Goal: Communication & Community: Answer question/provide support

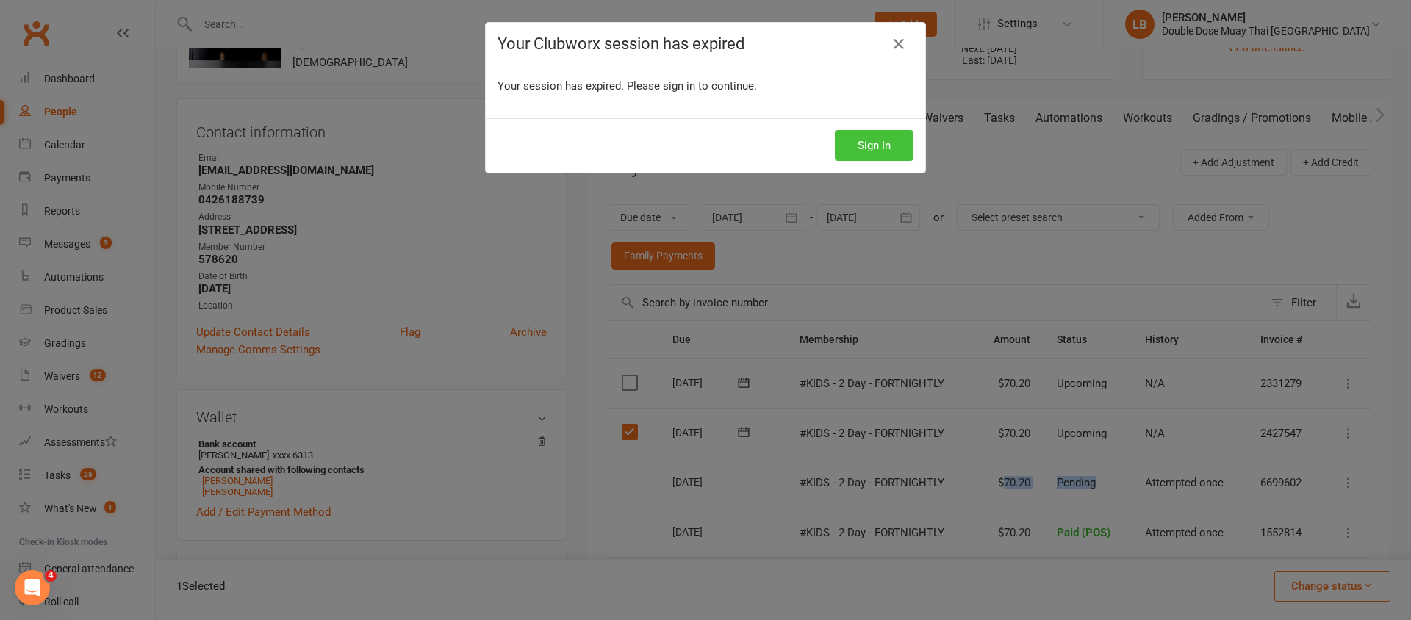
click at [842, 137] on button "Sign In" at bounding box center [874, 145] width 79 height 31
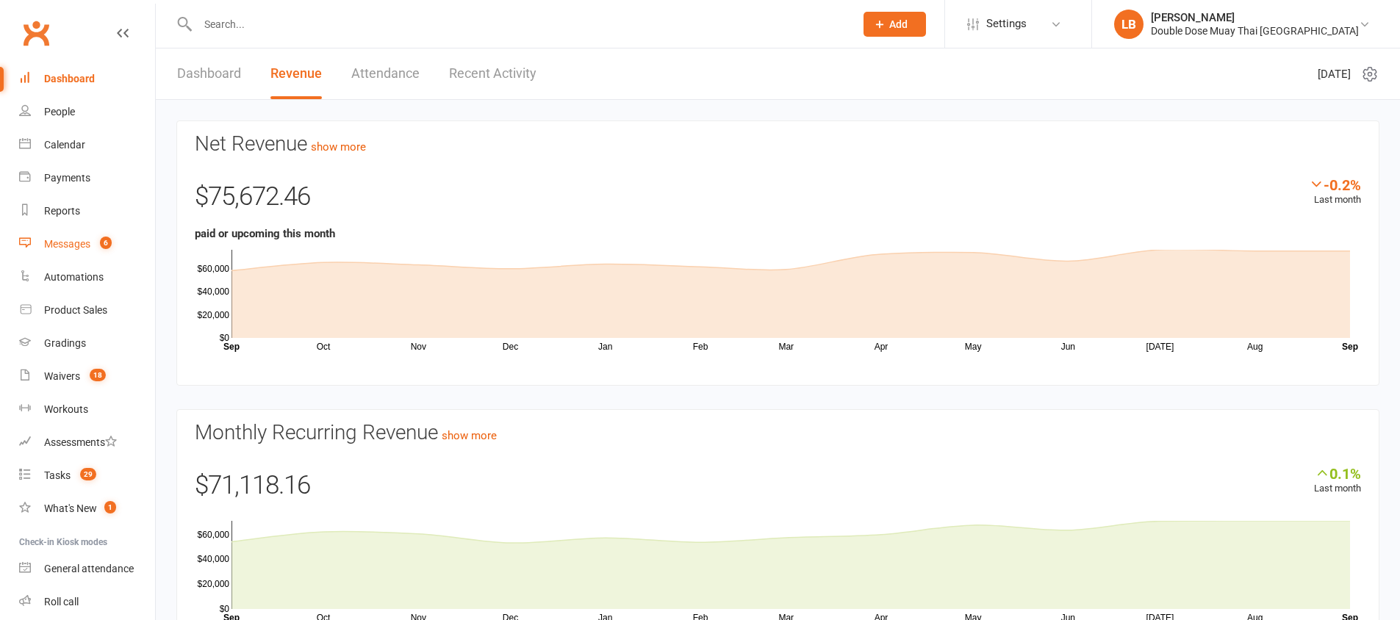
click at [92, 246] on link "Messages 6" at bounding box center [87, 244] width 136 height 33
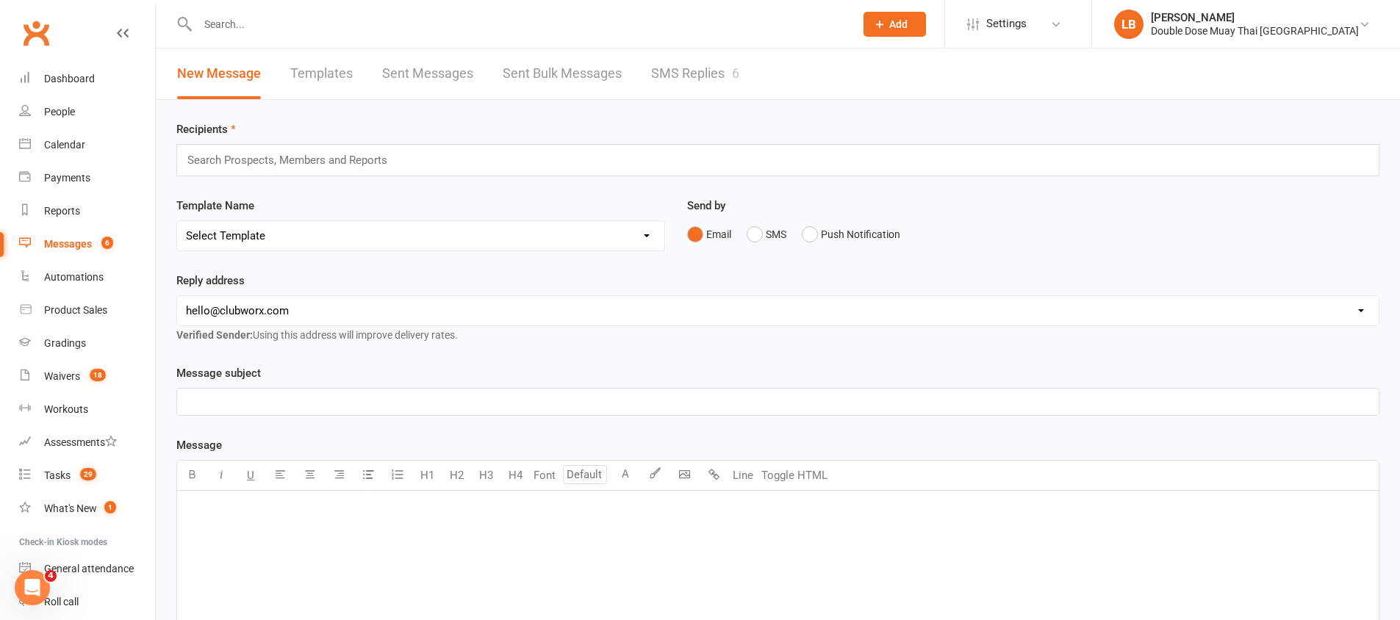
click at [693, 70] on link "SMS Replies 6" at bounding box center [695, 74] width 88 height 51
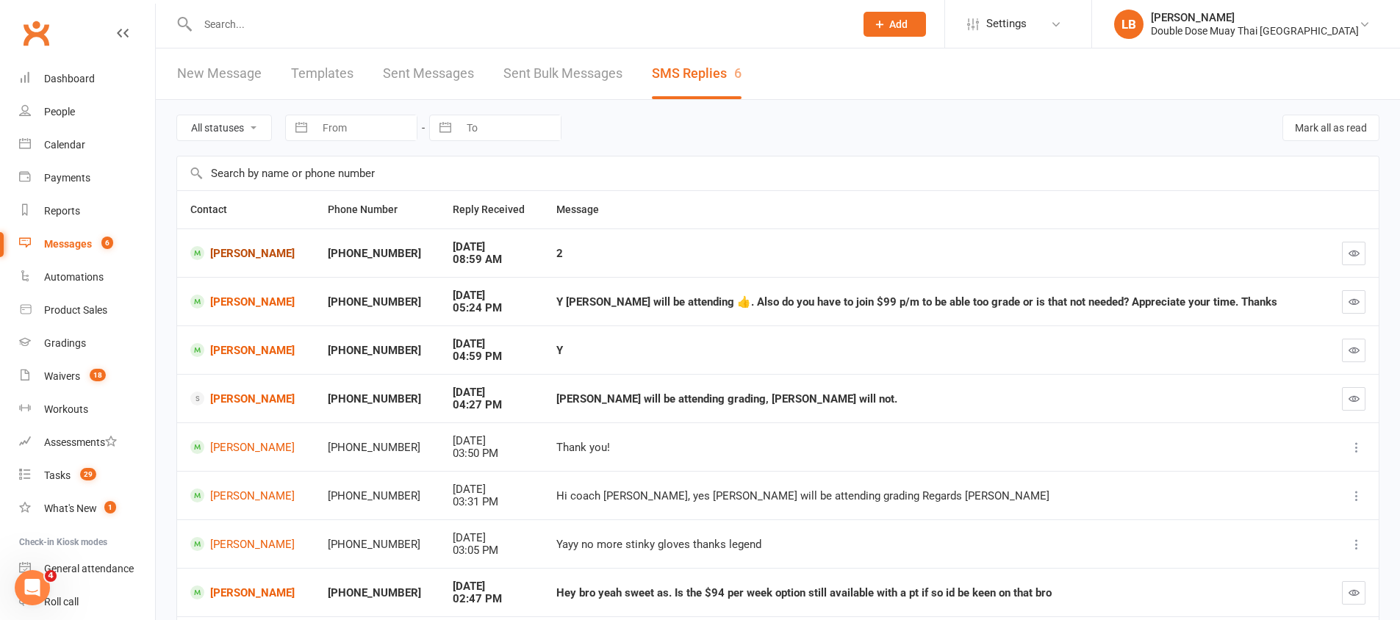
click at [265, 246] on link "[PERSON_NAME]" at bounding box center [245, 253] width 111 height 14
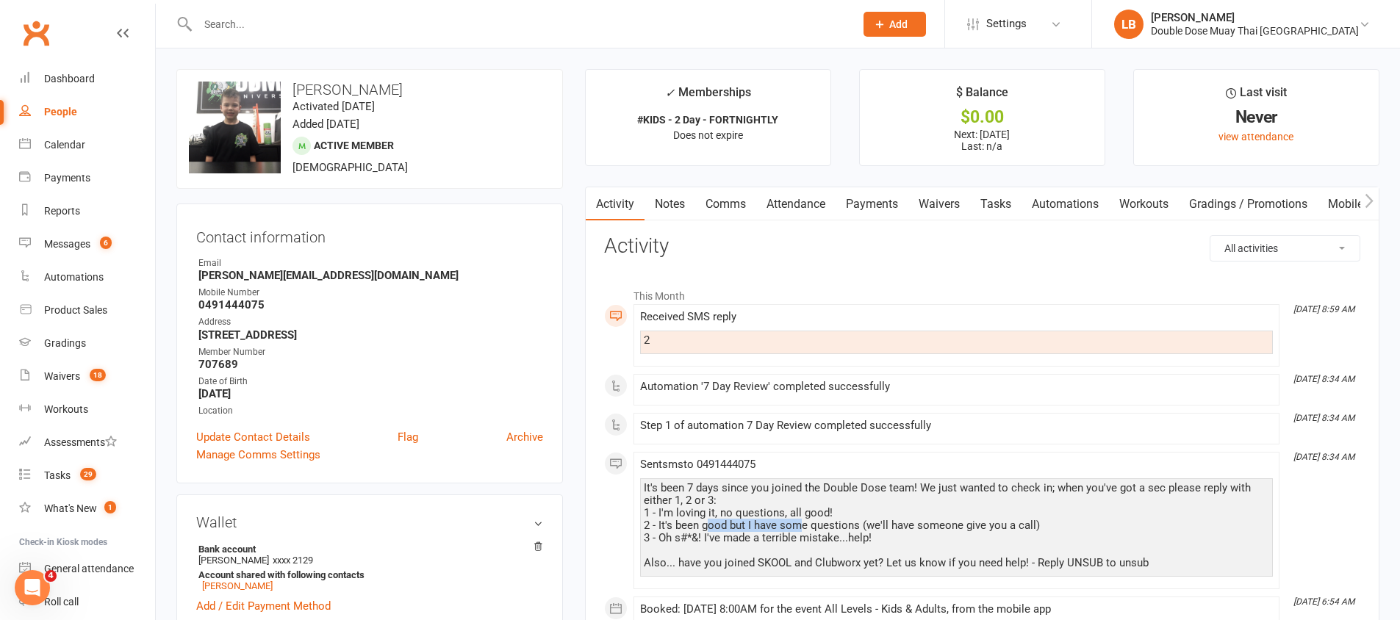
drag, startPoint x: 713, startPoint y: 521, endPoint x: 799, endPoint y: 520, distance: 86.0
click at [799, 520] on div "It's been 7 days since you joined the Double Dose team! We just wanted to check…" at bounding box center [956, 525] width 625 height 87
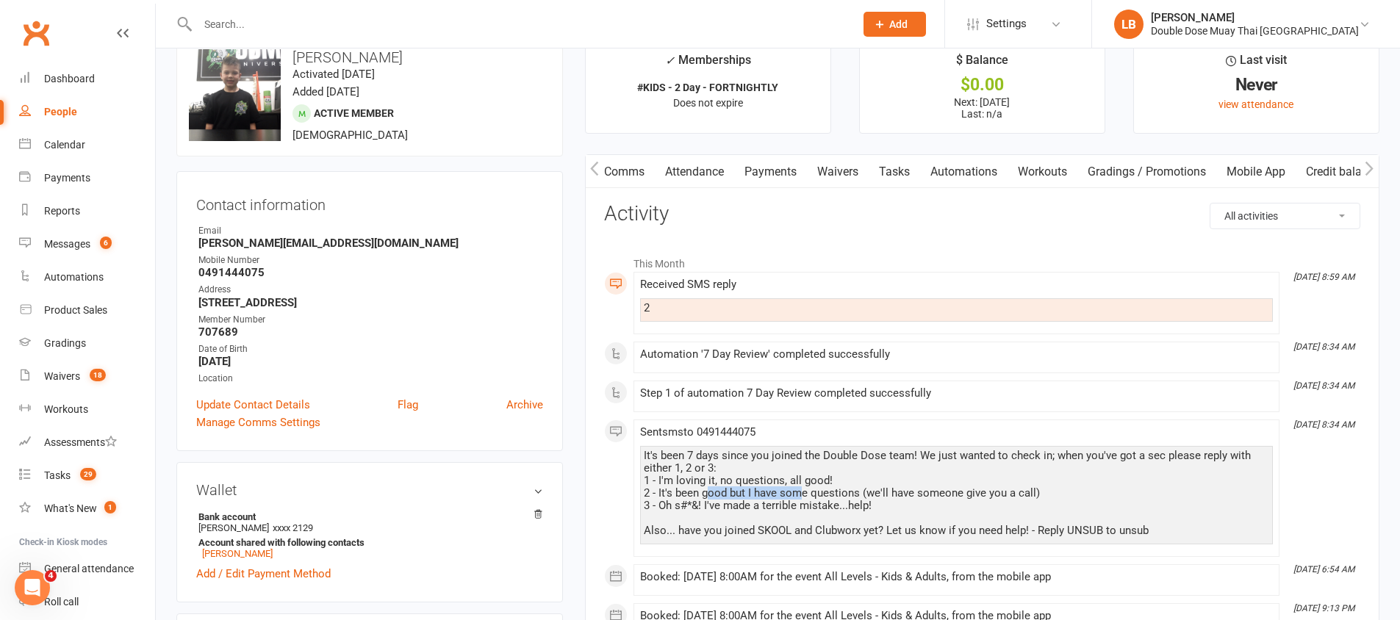
scroll to position [0, 119]
click at [469, 227] on div "Email" at bounding box center [370, 231] width 345 height 14
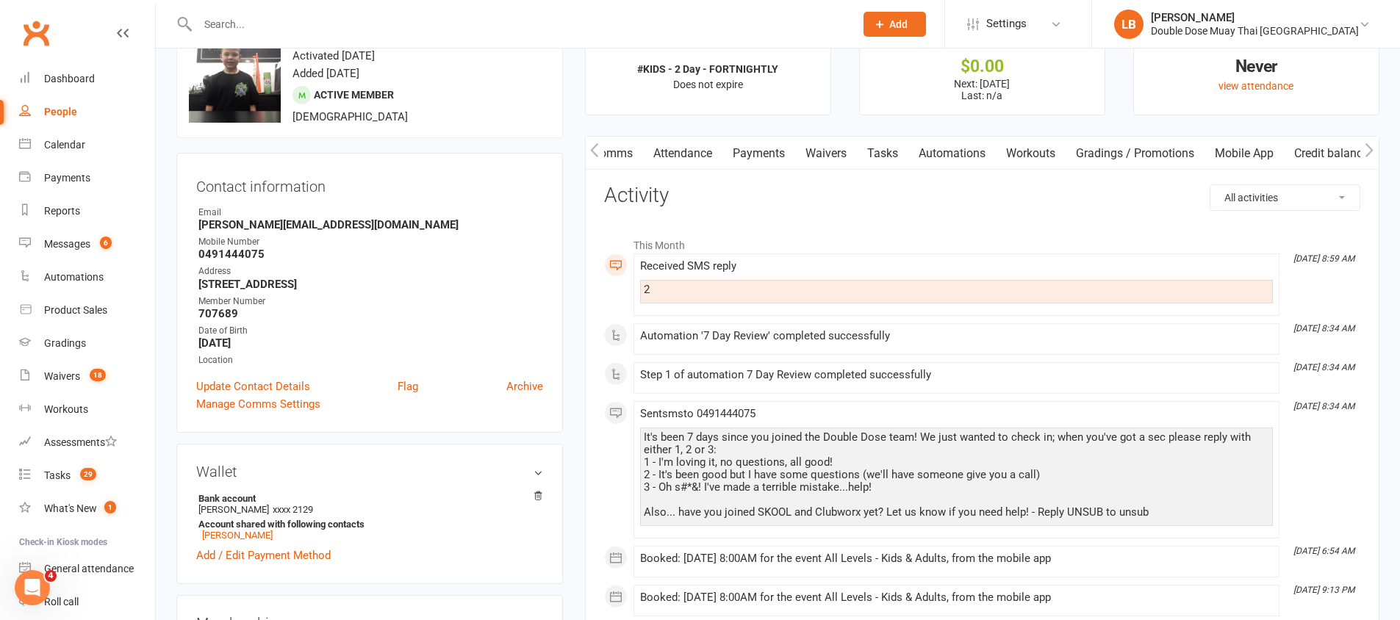
scroll to position [0, 0]
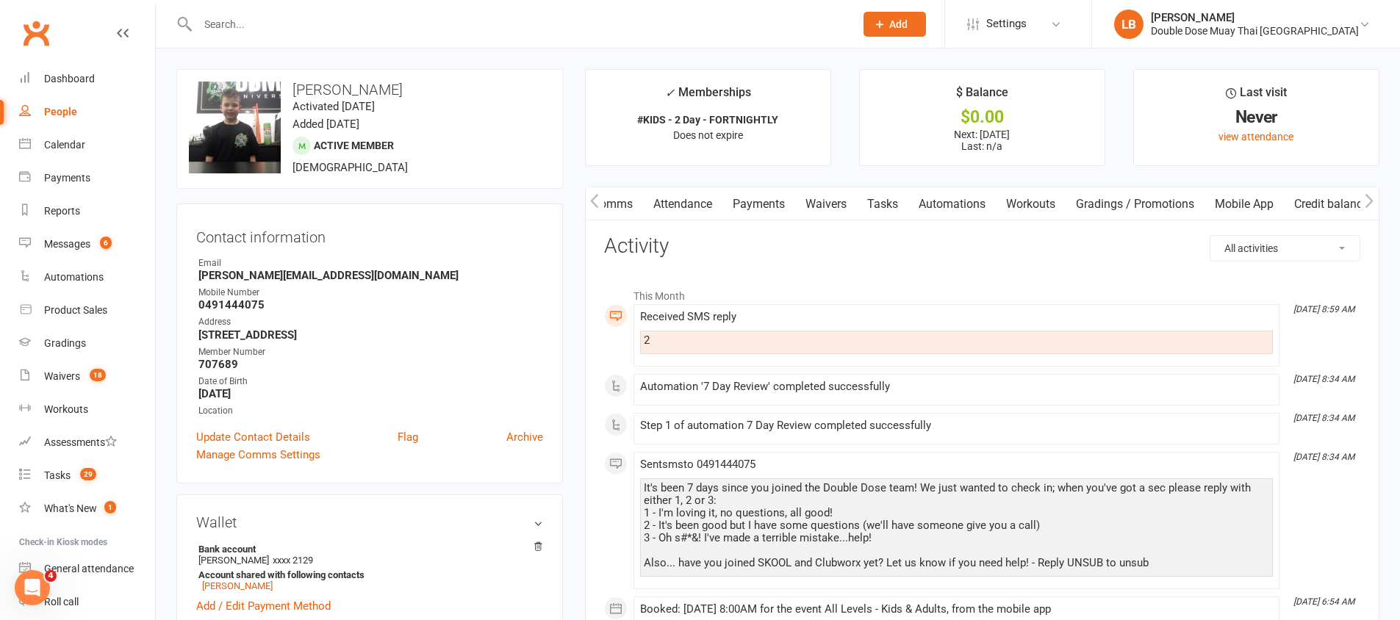
click at [597, 198] on icon "button" at bounding box center [594, 200] width 9 height 15
click at [678, 198] on link "Notes" at bounding box center [670, 204] width 51 height 34
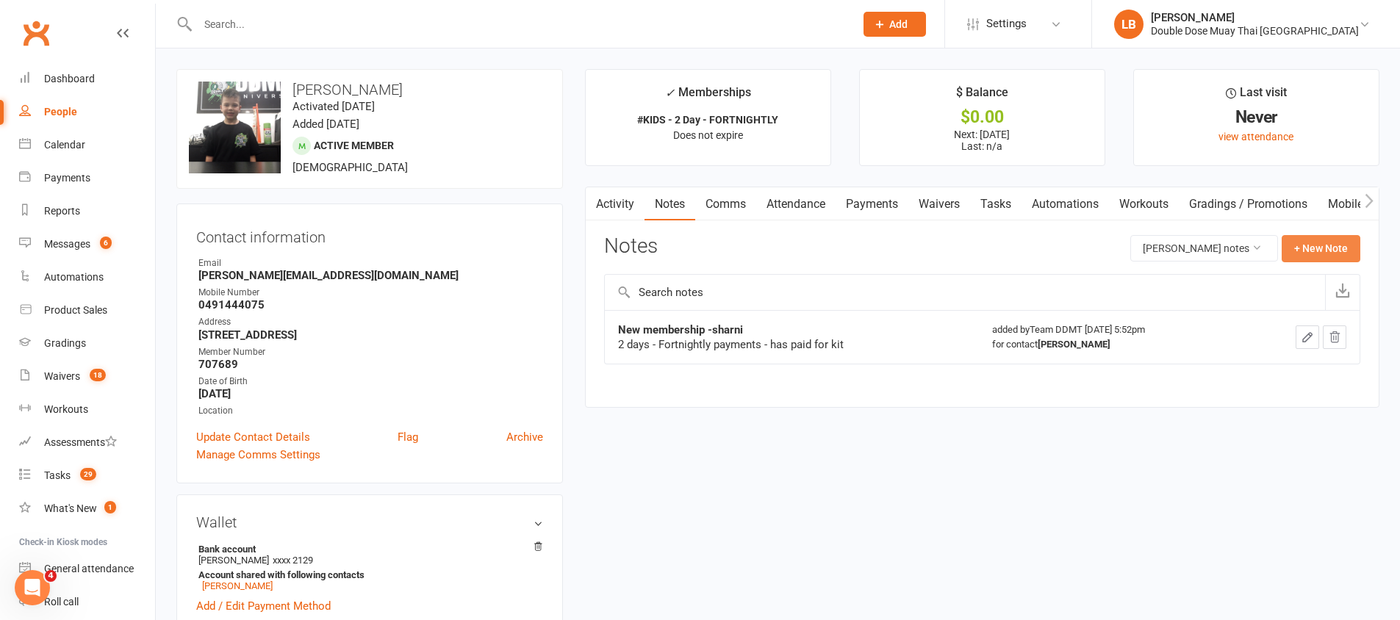
click at [1338, 240] on button "+ New Note" at bounding box center [1321, 248] width 79 height 26
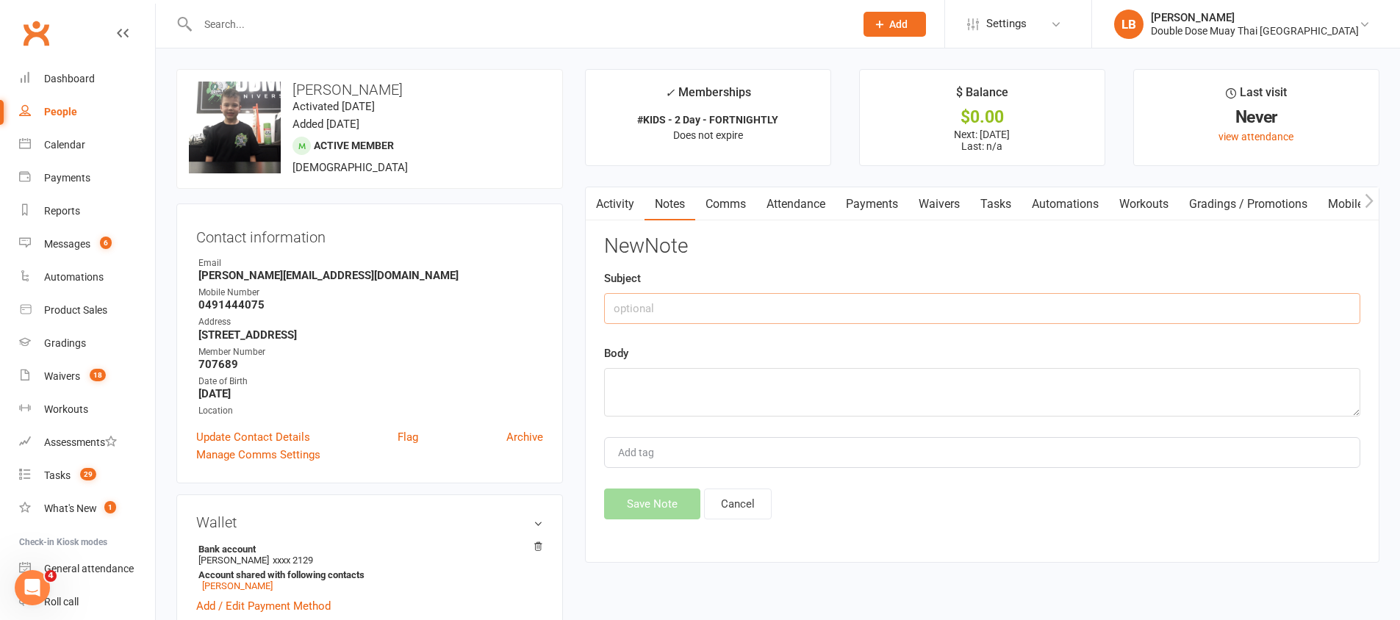
click at [662, 312] on input "text" at bounding box center [982, 308] width 756 height 31
click at [612, 196] on link "Activity" at bounding box center [615, 204] width 59 height 34
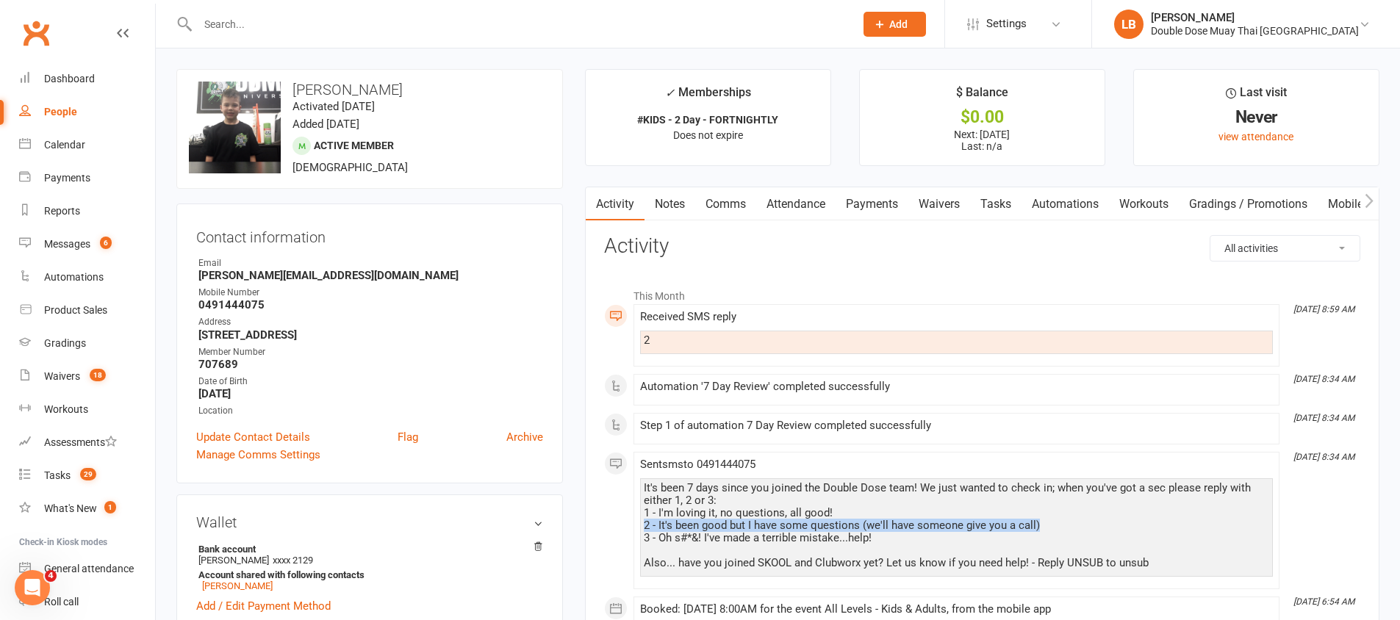
drag, startPoint x: 1030, startPoint y: 527, endPoint x: 646, endPoint y: 521, distance: 384.5
click at [646, 521] on div "It's been 7 days since you joined the Double Dose team! We just wanted to check…" at bounding box center [956, 525] width 625 height 87
click at [681, 201] on link "Notes" at bounding box center [670, 204] width 51 height 34
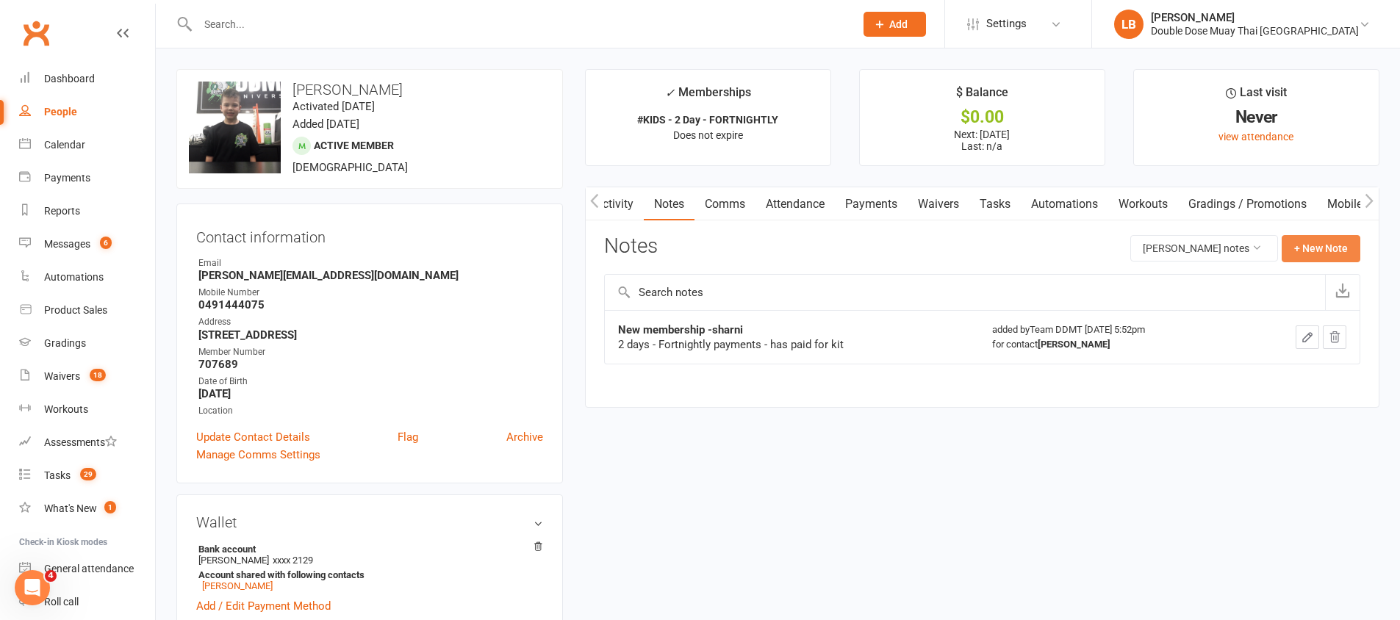
click at [1355, 244] on button "+ New Note" at bounding box center [1321, 248] width 79 height 26
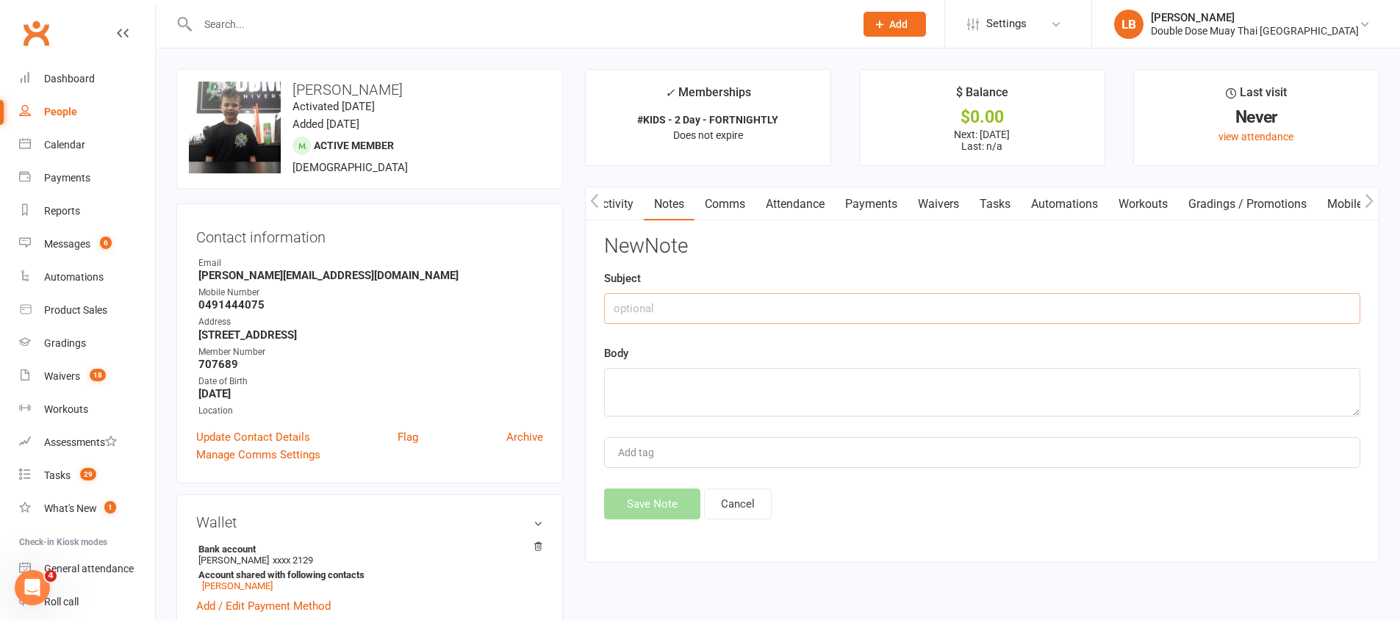
click at [660, 305] on input "text" at bounding box center [982, 308] width 756 height 31
click at [661, 398] on textarea at bounding box center [982, 392] width 756 height 49
click at [639, 312] on input "calle due" at bounding box center [982, 308] width 756 height 31
type input "called due"
click at [634, 382] on textarea at bounding box center [982, 392] width 756 height 49
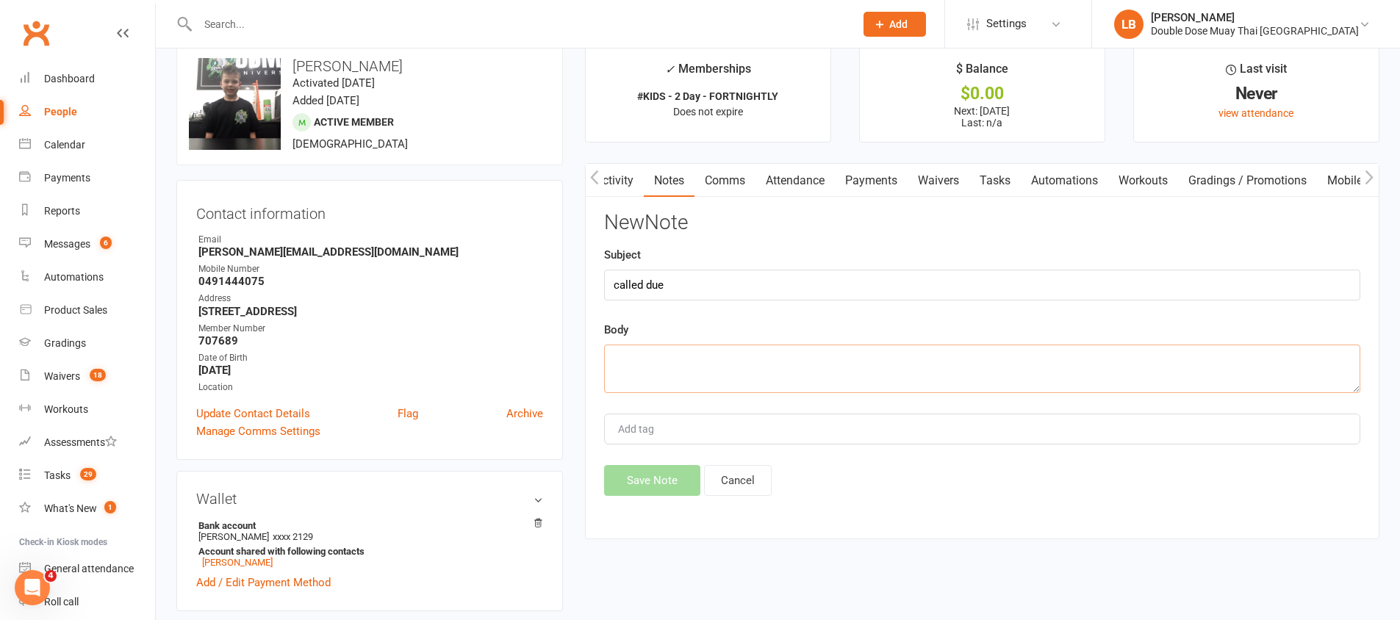
scroll to position [0, 0]
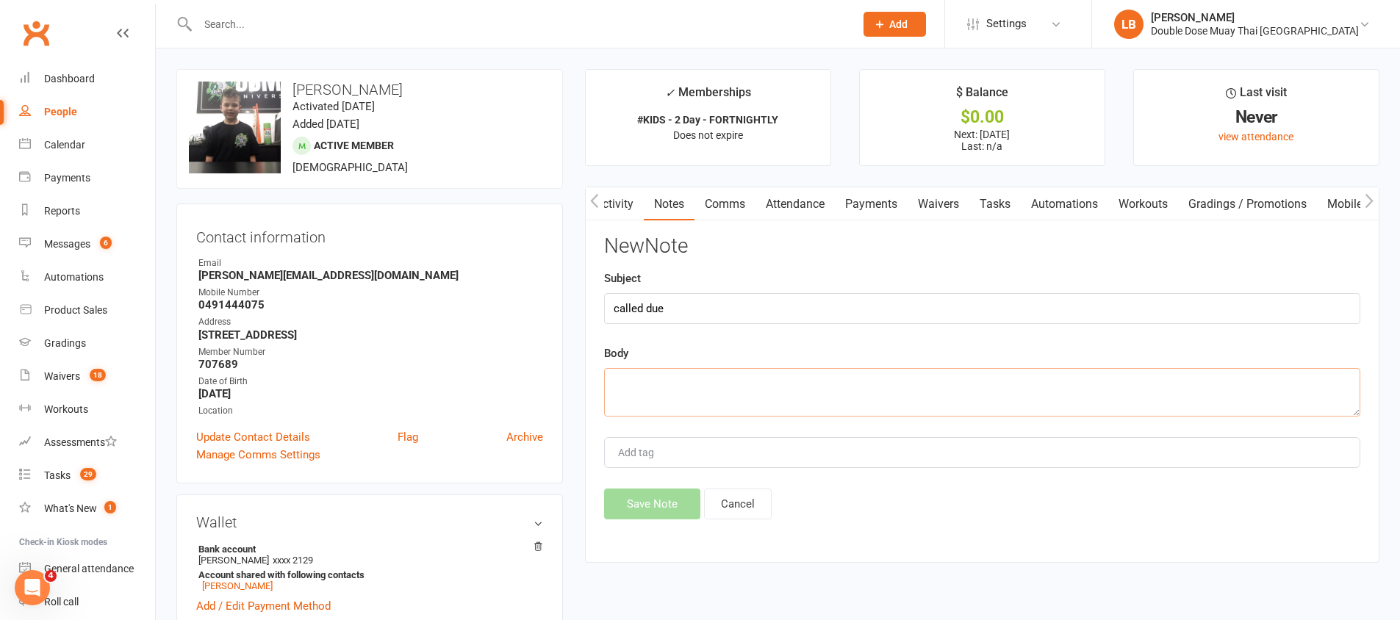
click at [877, 200] on link "Payments" at bounding box center [871, 204] width 73 height 34
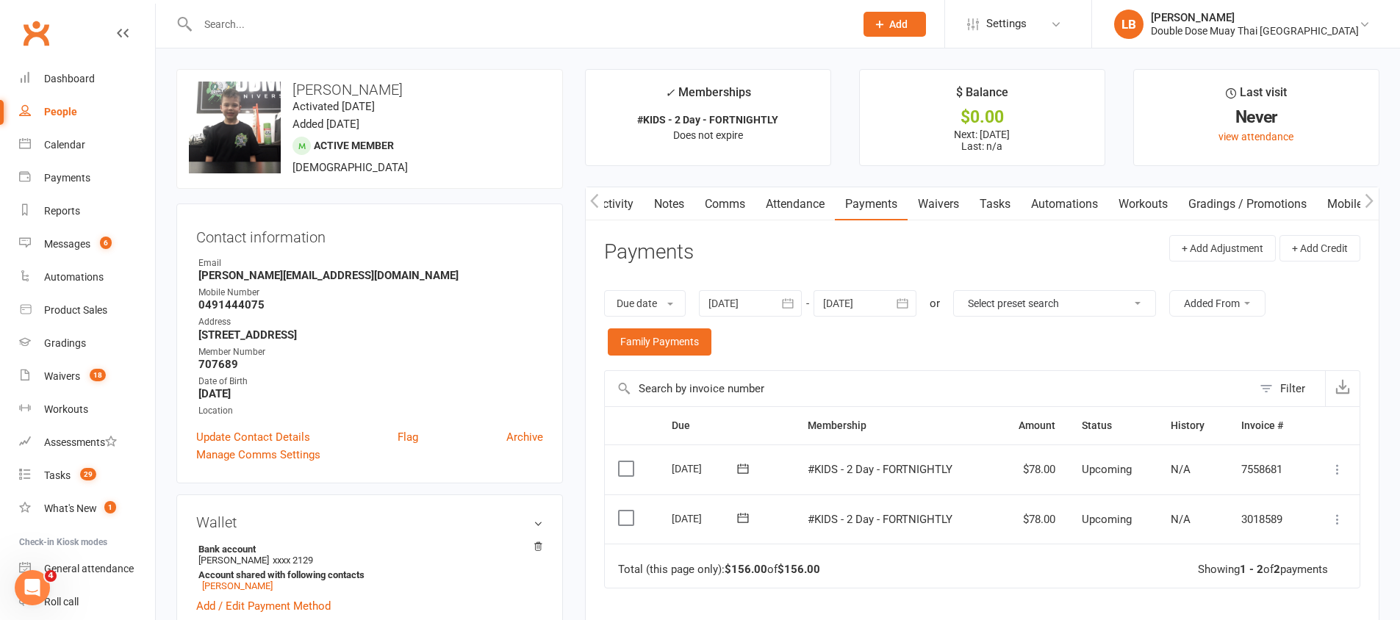
click at [845, 307] on div at bounding box center [865, 303] width 103 height 26
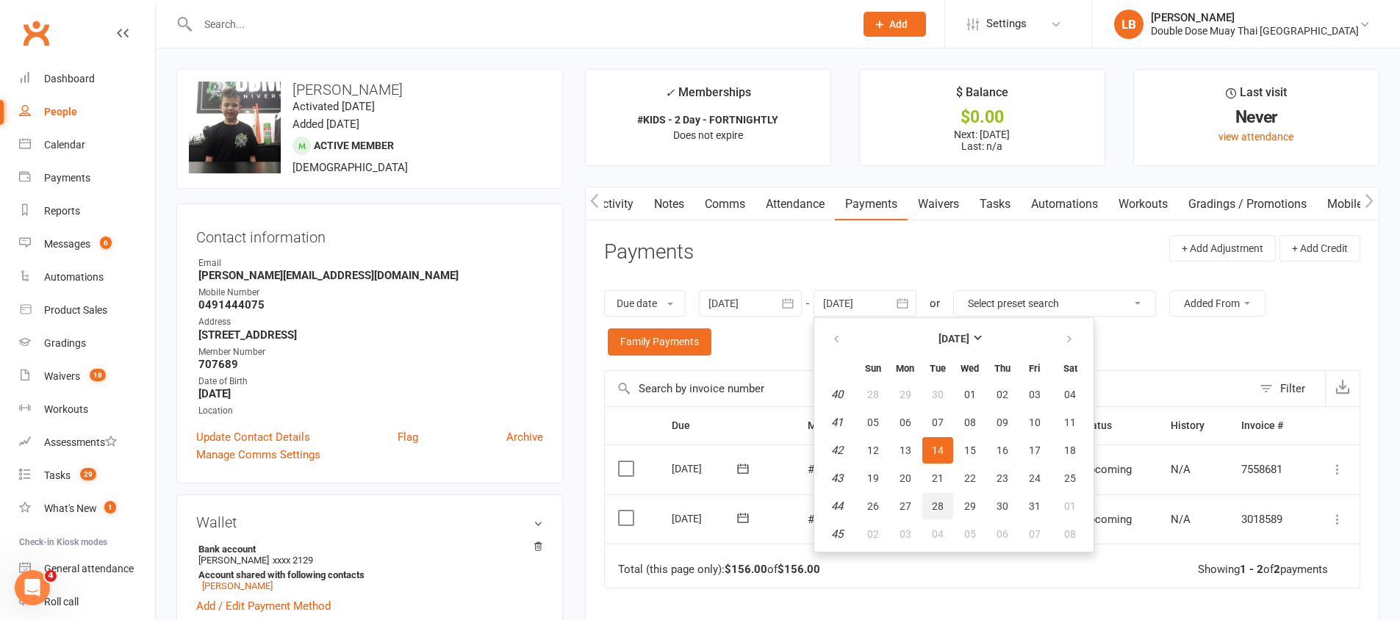
click at [936, 508] on span "28" at bounding box center [938, 507] width 12 height 12
type input "28 Oct 2025"
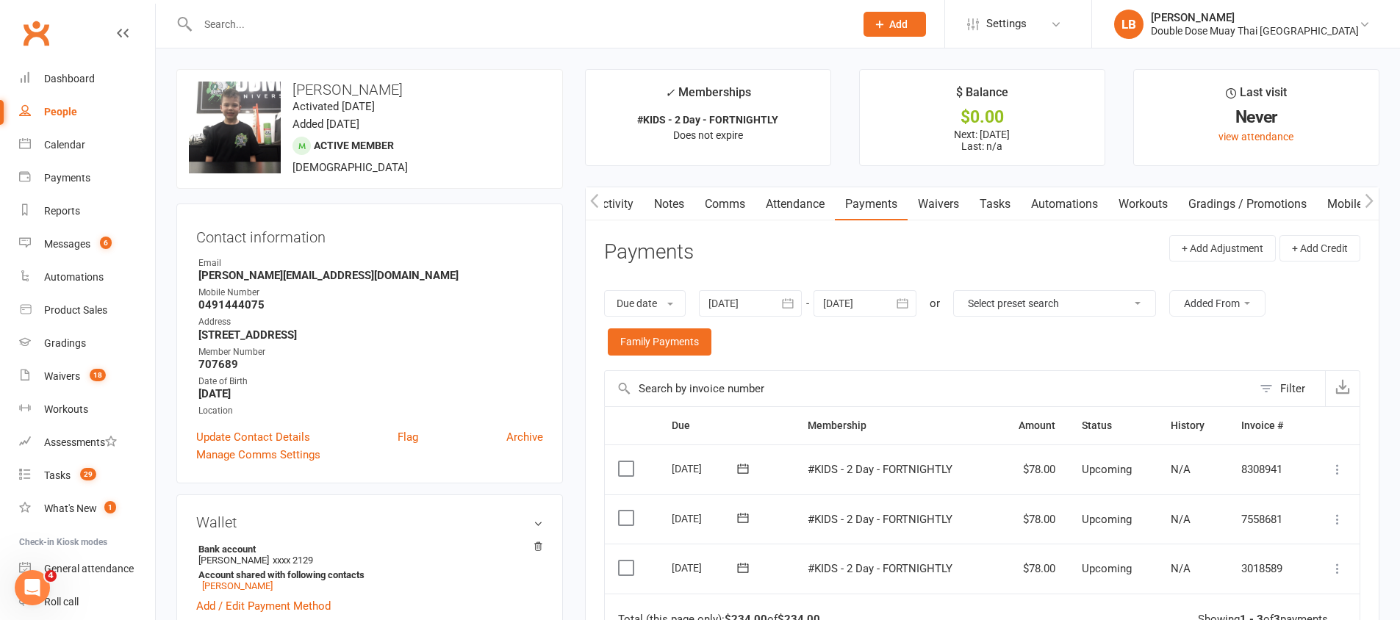
click at [715, 194] on link "Comms" at bounding box center [725, 204] width 61 height 34
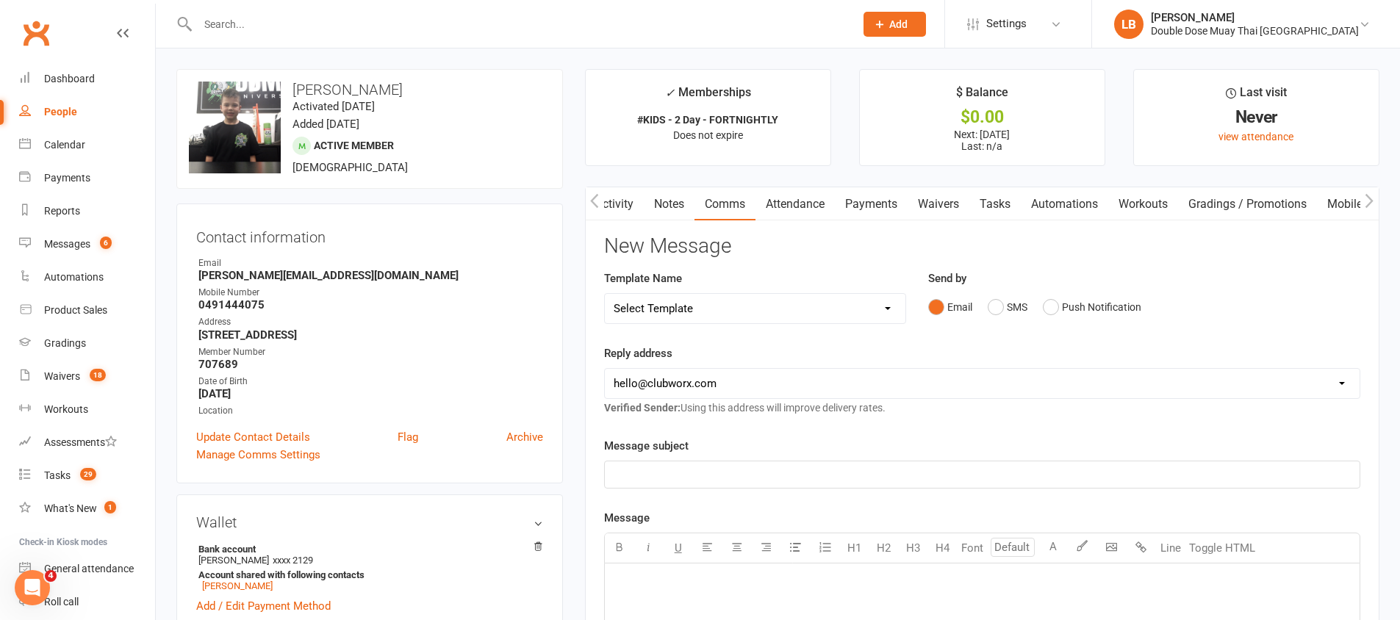
click at [666, 198] on link "Notes" at bounding box center [669, 204] width 51 height 34
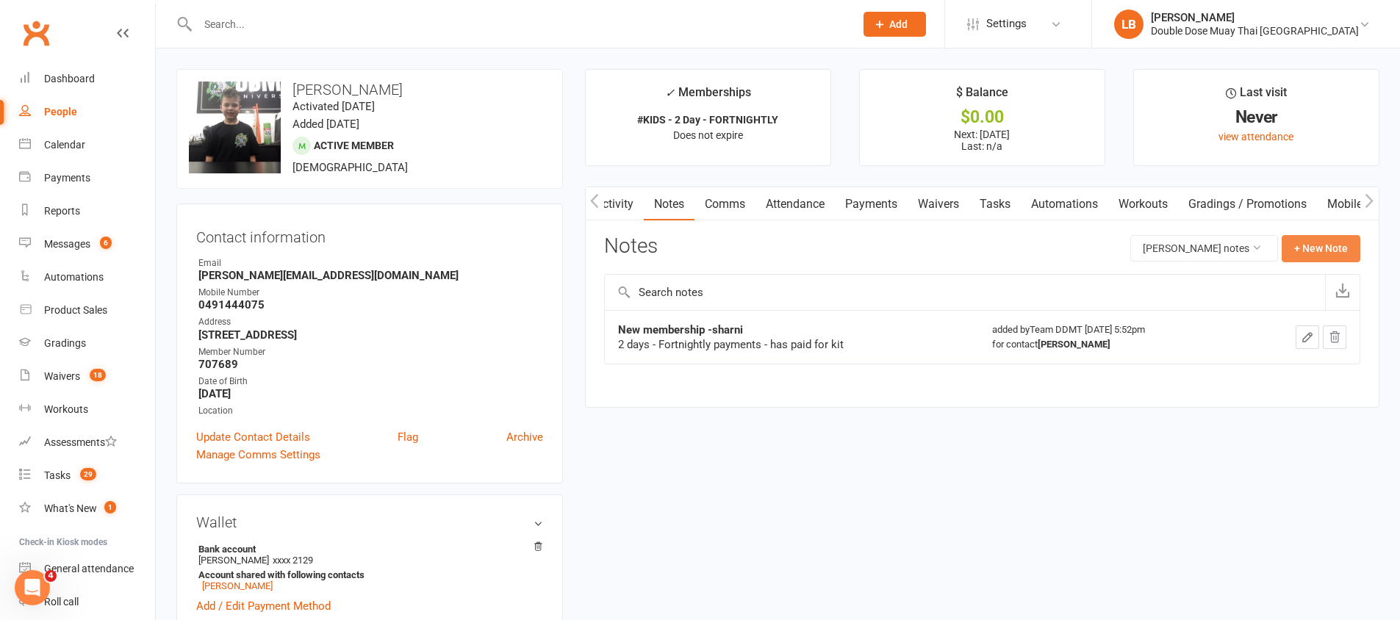
click at [1310, 243] on button "+ New Note" at bounding box center [1321, 248] width 79 height 26
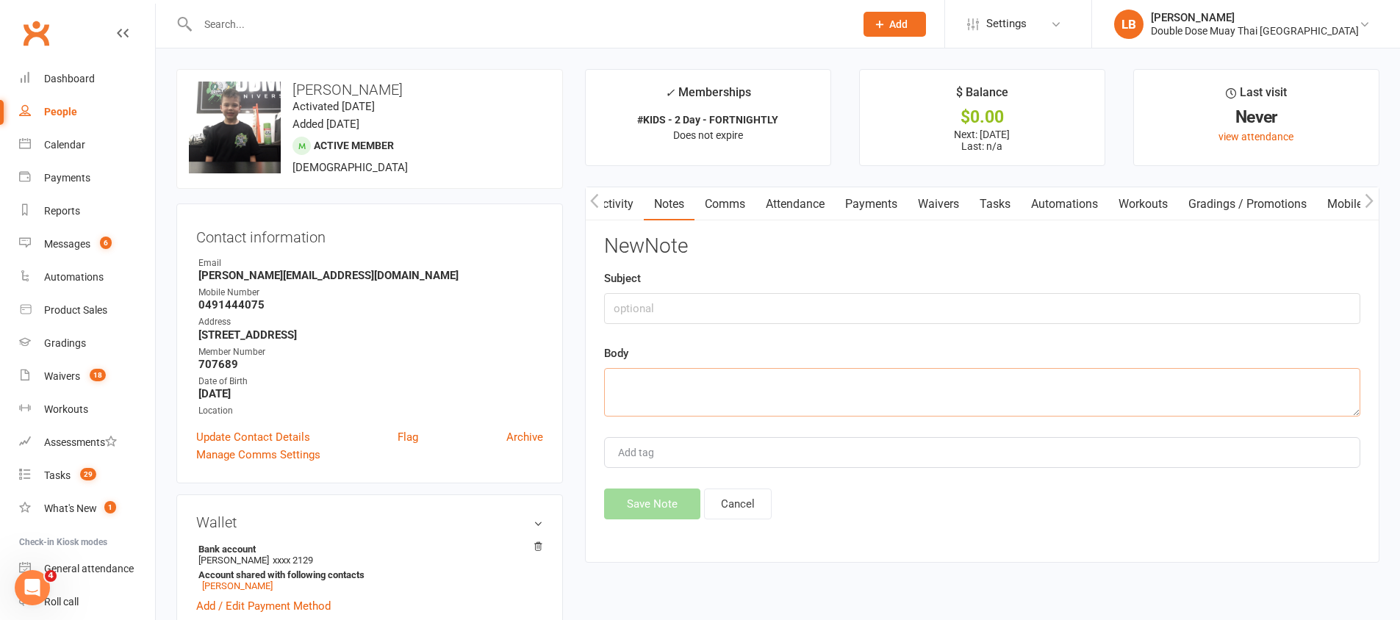
click at [803, 404] on textarea at bounding box center [982, 392] width 756 height 49
drag, startPoint x: 262, startPoint y: 304, endPoint x: 162, endPoint y: 304, distance: 100.0
click at [632, 367] on div "Body" at bounding box center [982, 381] width 756 height 72
click at [635, 373] on textarea at bounding box center [982, 392] width 756 height 49
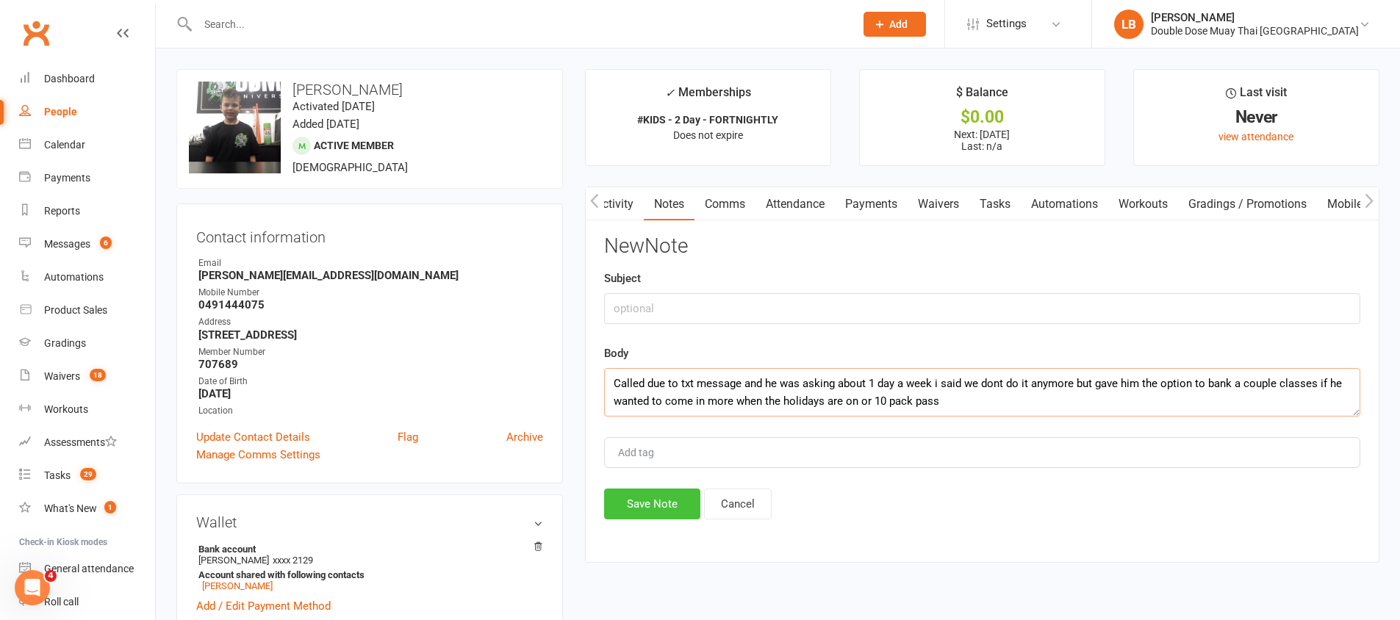
type textarea "Called due to txt message and he was asking about 1 day a week i said we dont d…"
click at [670, 499] on button "Save Note" at bounding box center [652, 504] width 96 height 31
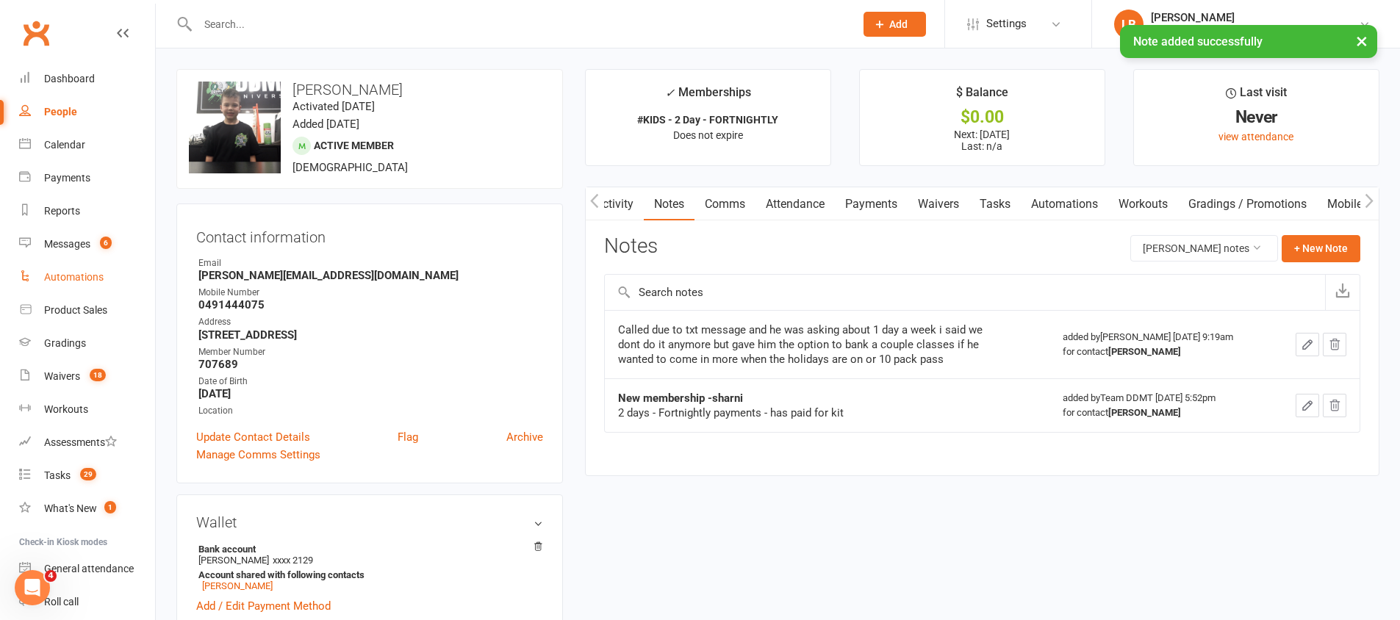
click at [102, 261] on link "Automations" at bounding box center [87, 277] width 136 height 33
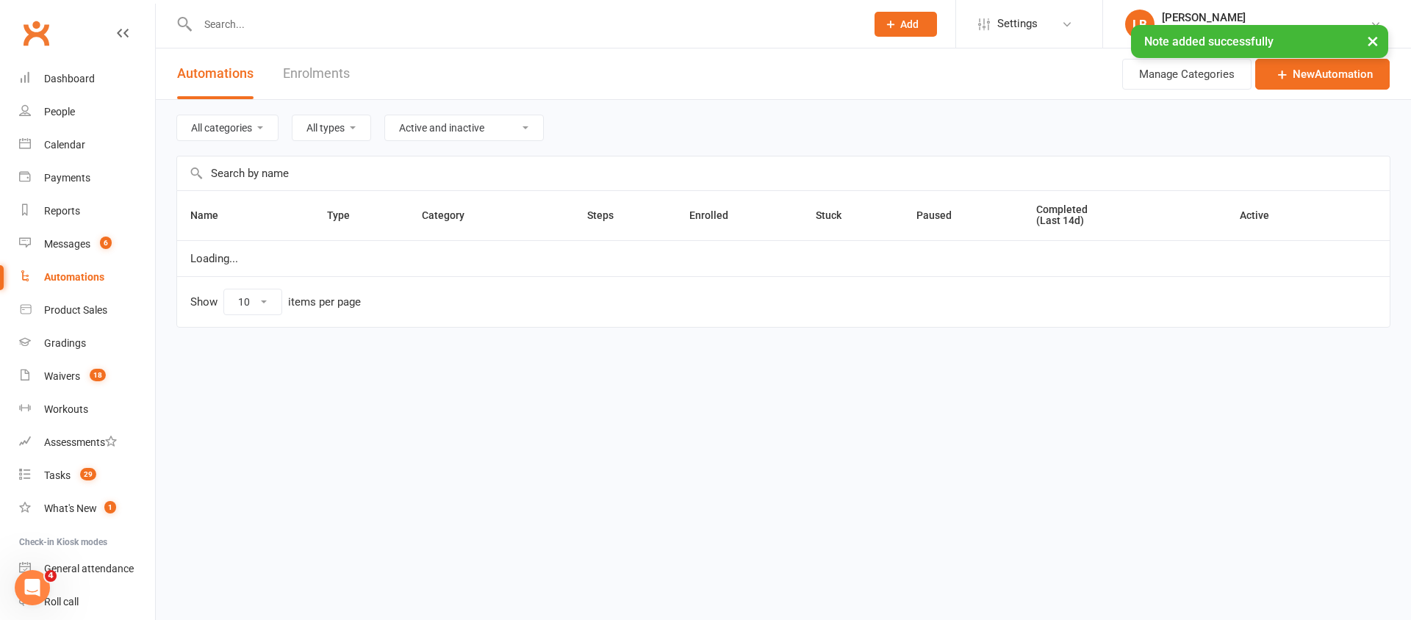
select select "100"
click at [100, 247] on count-badge "6" at bounding box center [102, 244] width 19 height 12
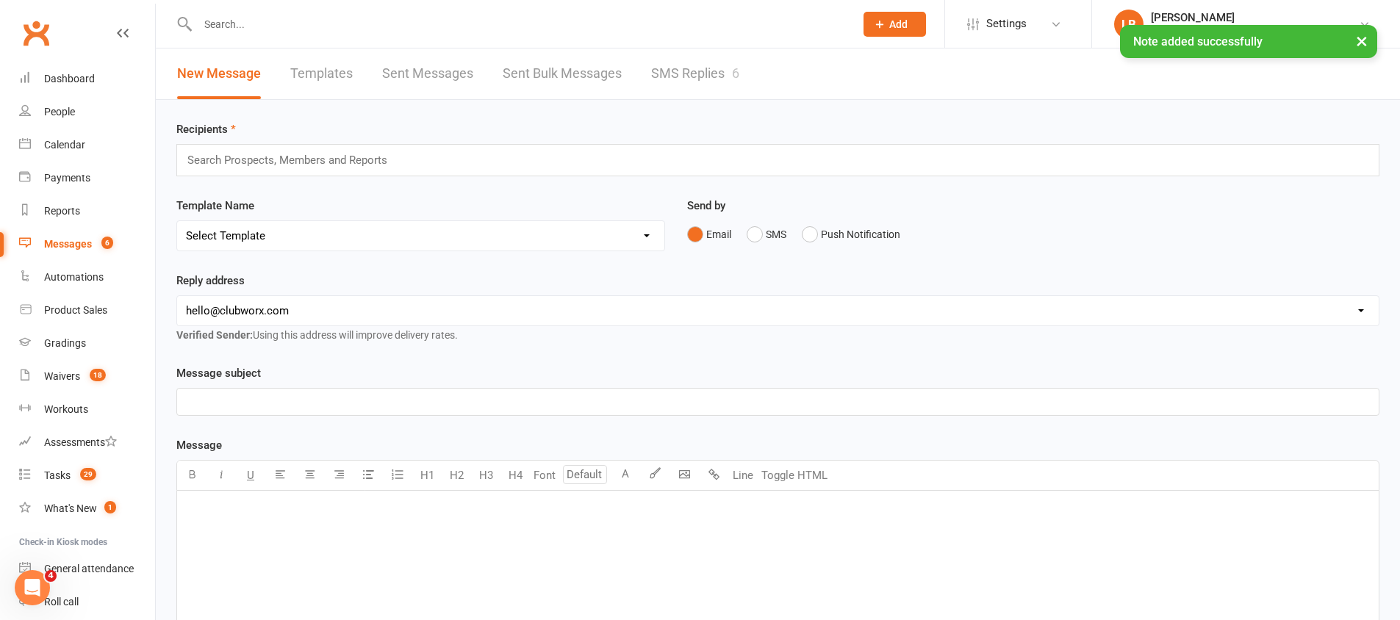
click at [712, 82] on link "SMS Replies 6" at bounding box center [695, 74] width 88 height 51
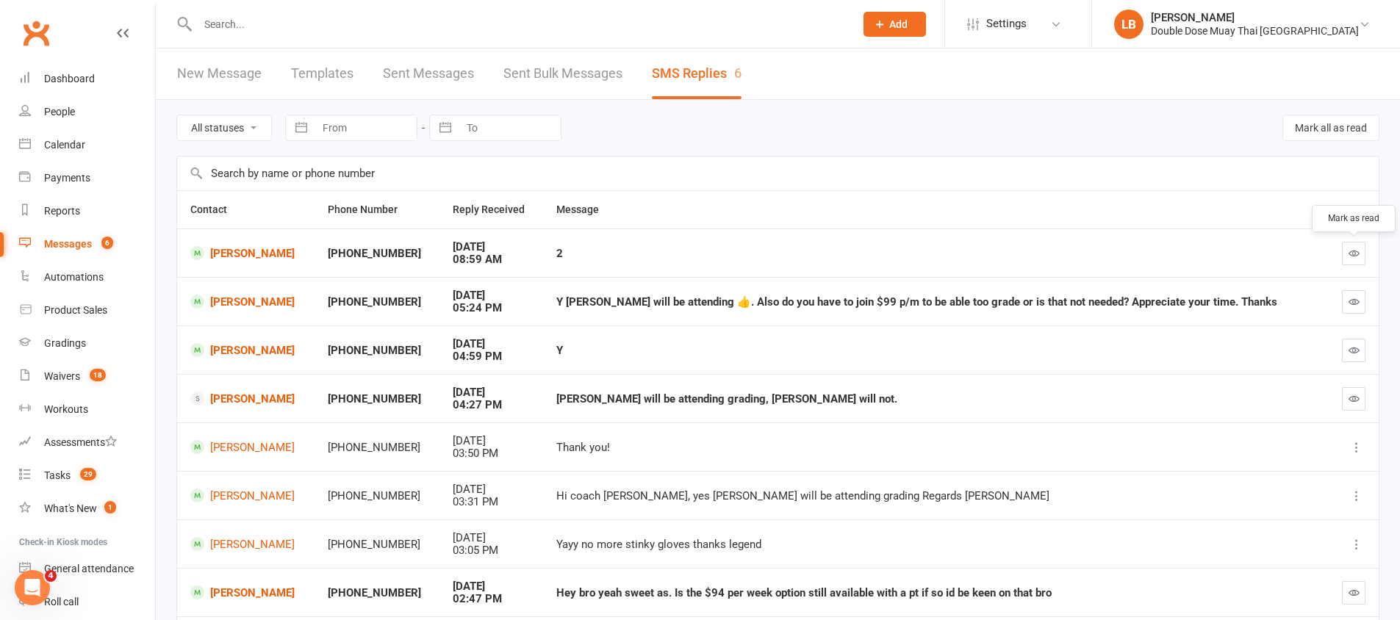
click at [1344, 249] on button "button" at bounding box center [1354, 254] width 24 height 24
click at [232, 293] on td "Jesse Dalzotto" at bounding box center [245, 301] width 137 height 49
click at [237, 298] on link "Jesse Dalzotto" at bounding box center [245, 302] width 111 height 14
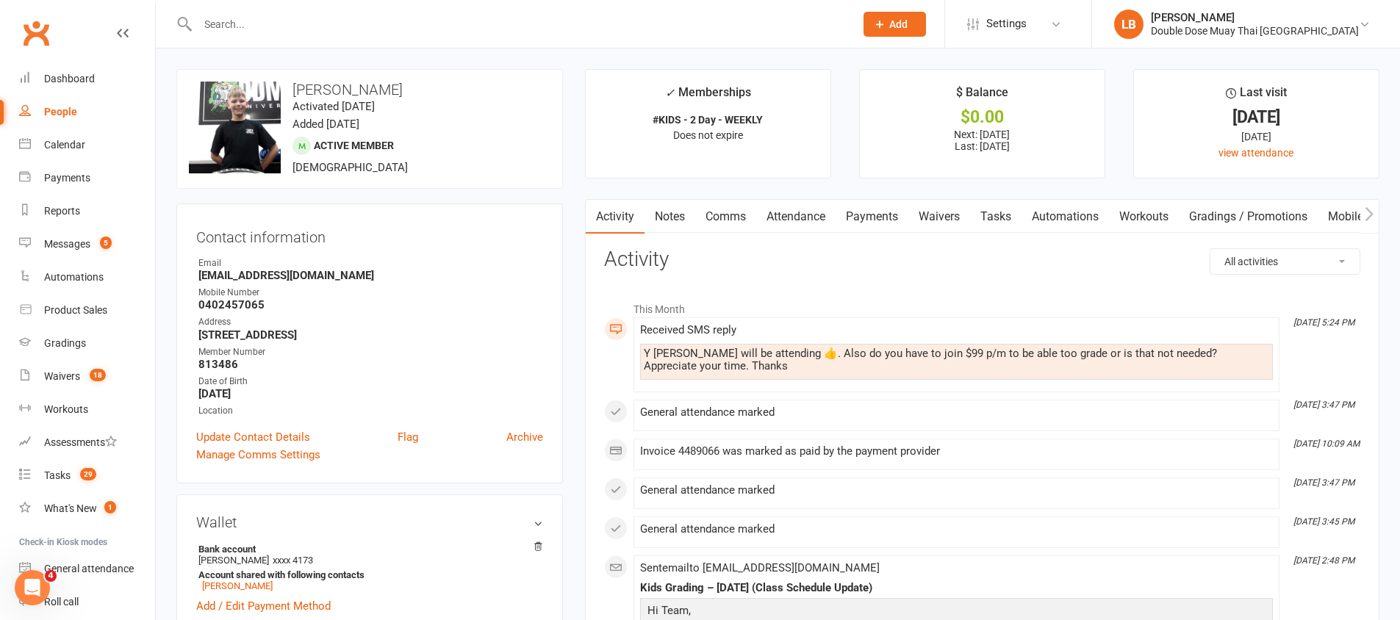
click at [741, 221] on link "Comms" at bounding box center [725, 217] width 61 height 34
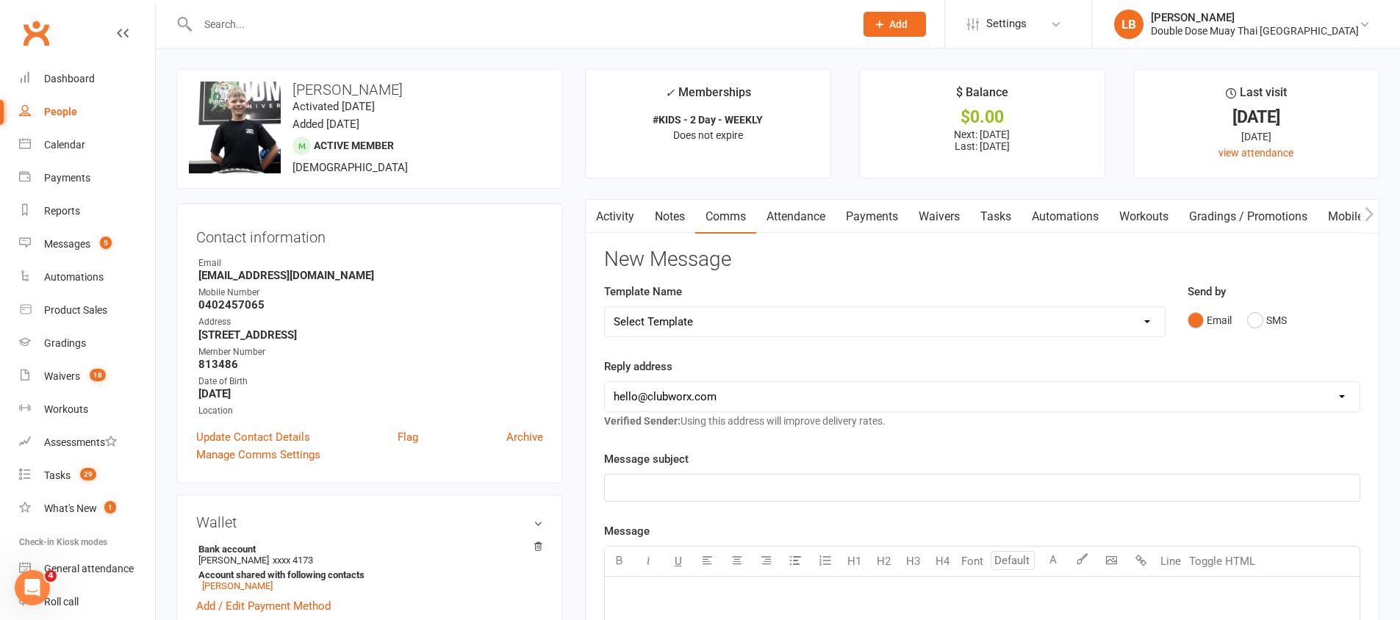
scroll to position [3, 0]
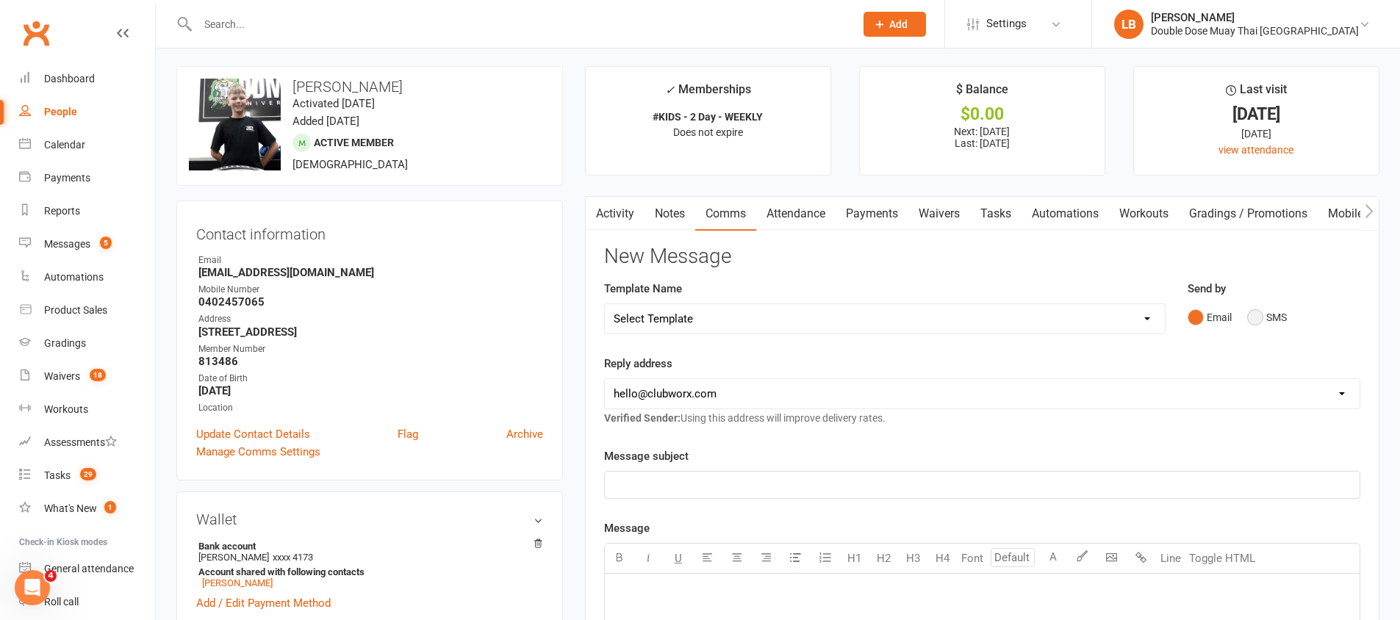
click at [1255, 319] on button "SMS" at bounding box center [1267, 318] width 40 height 28
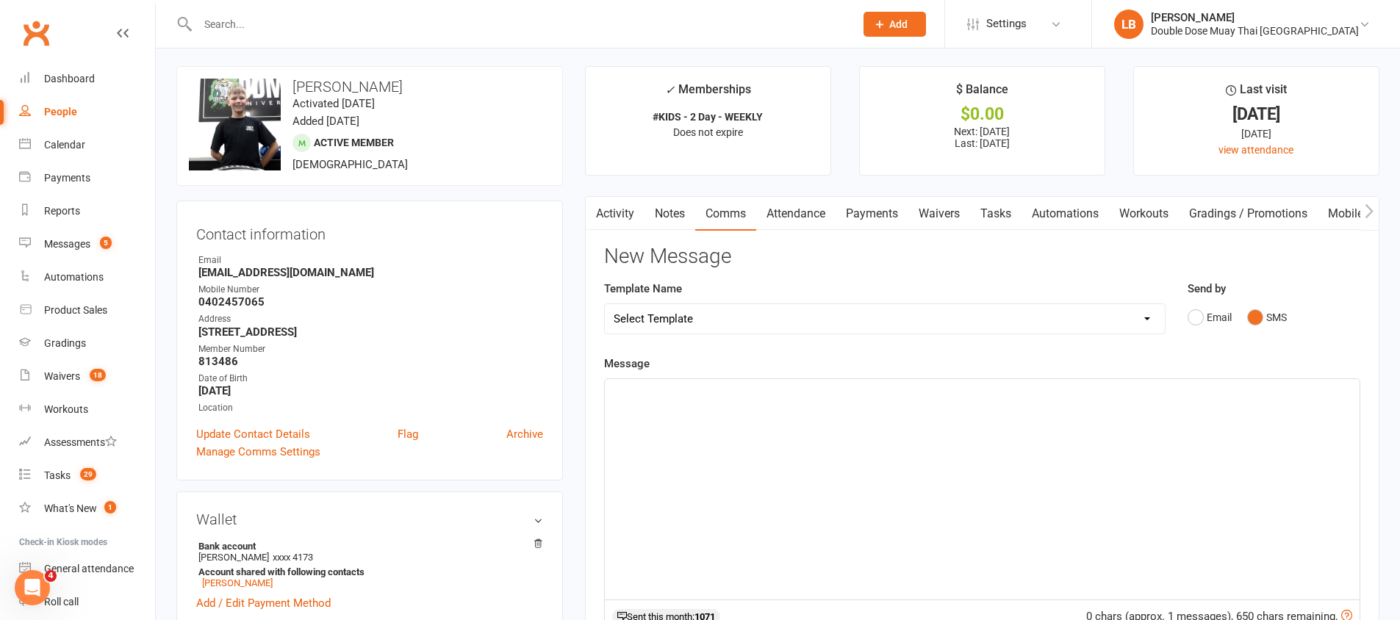
click at [702, 447] on div "﻿" at bounding box center [982, 489] width 755 height 221
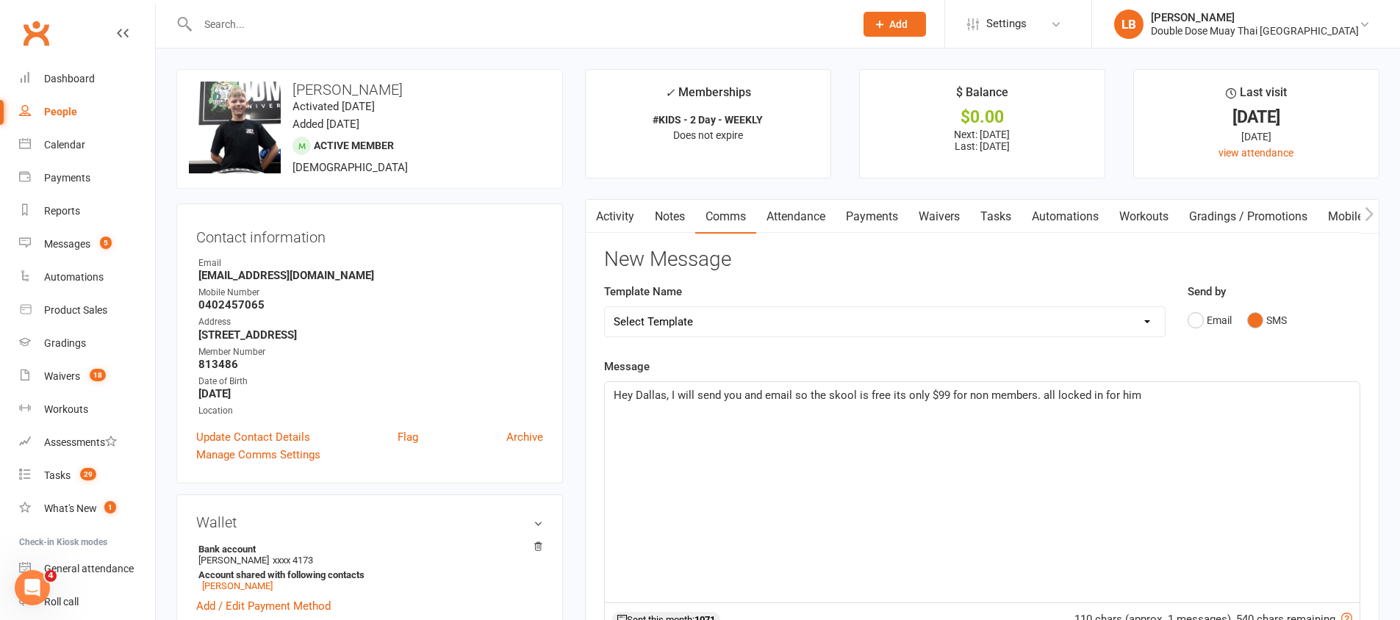
scroll to position [695, 0]
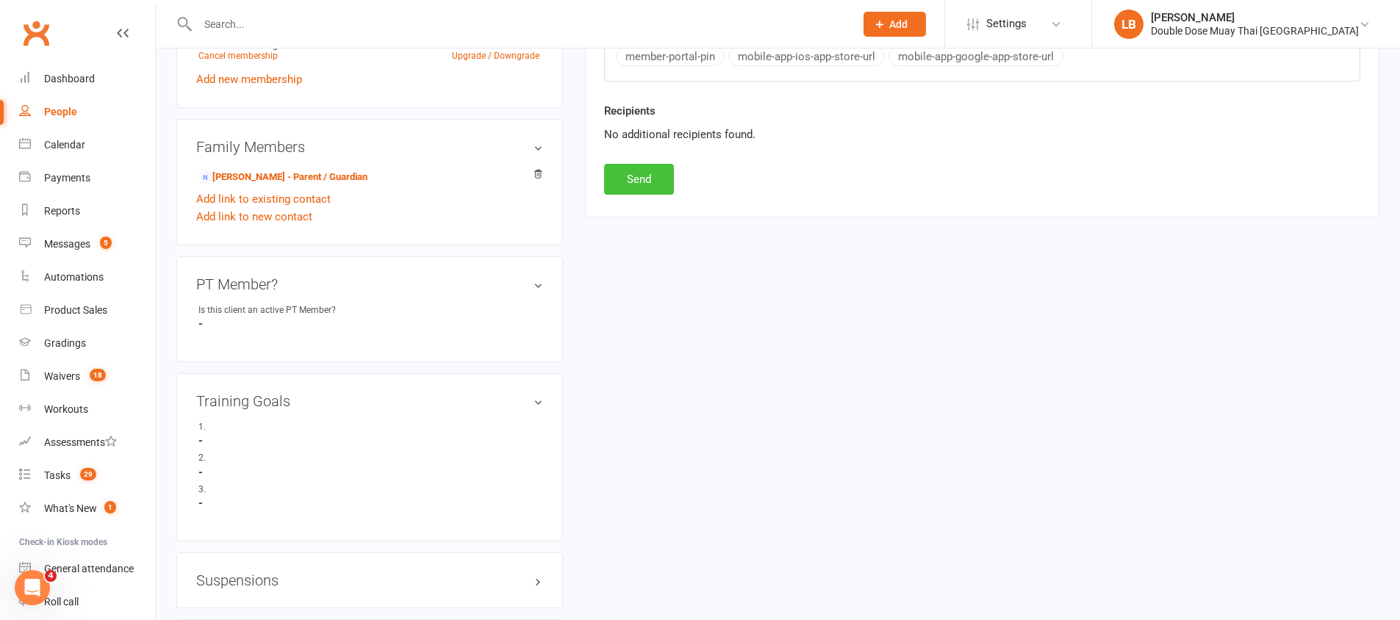
click at [662, 186] on button "Send" at bounding box center [639, 179] width 70 height 31
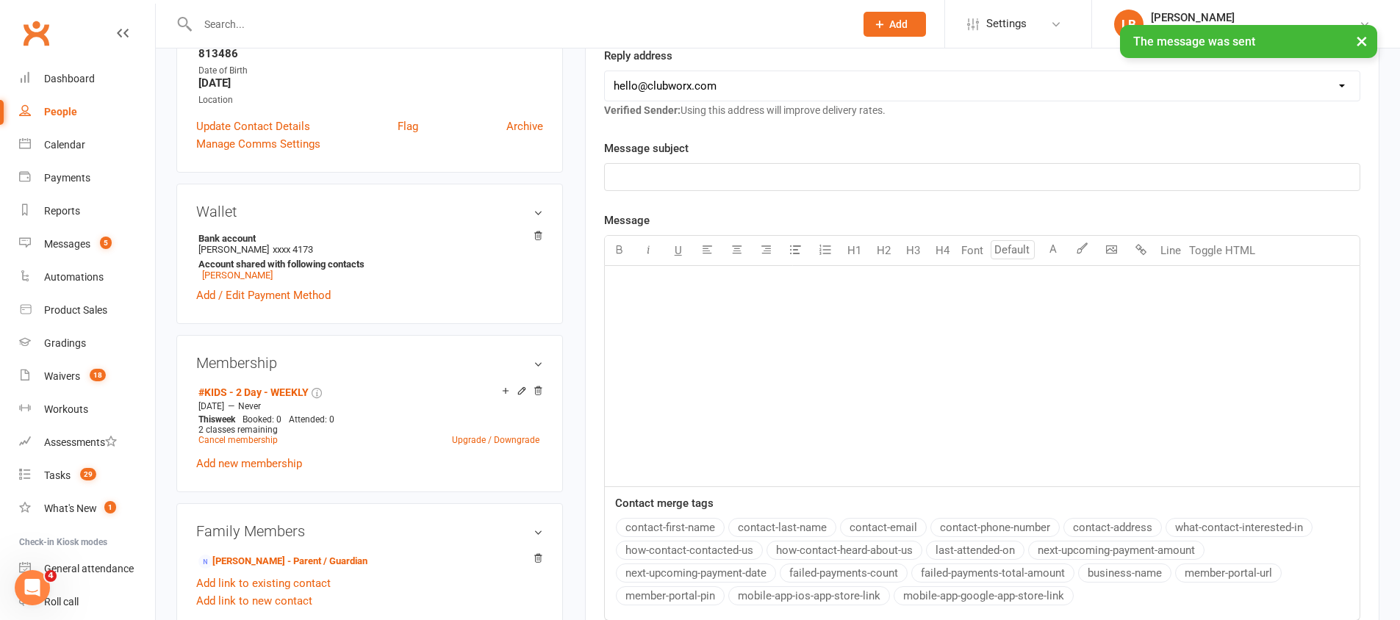
scroll to position [0, 0]
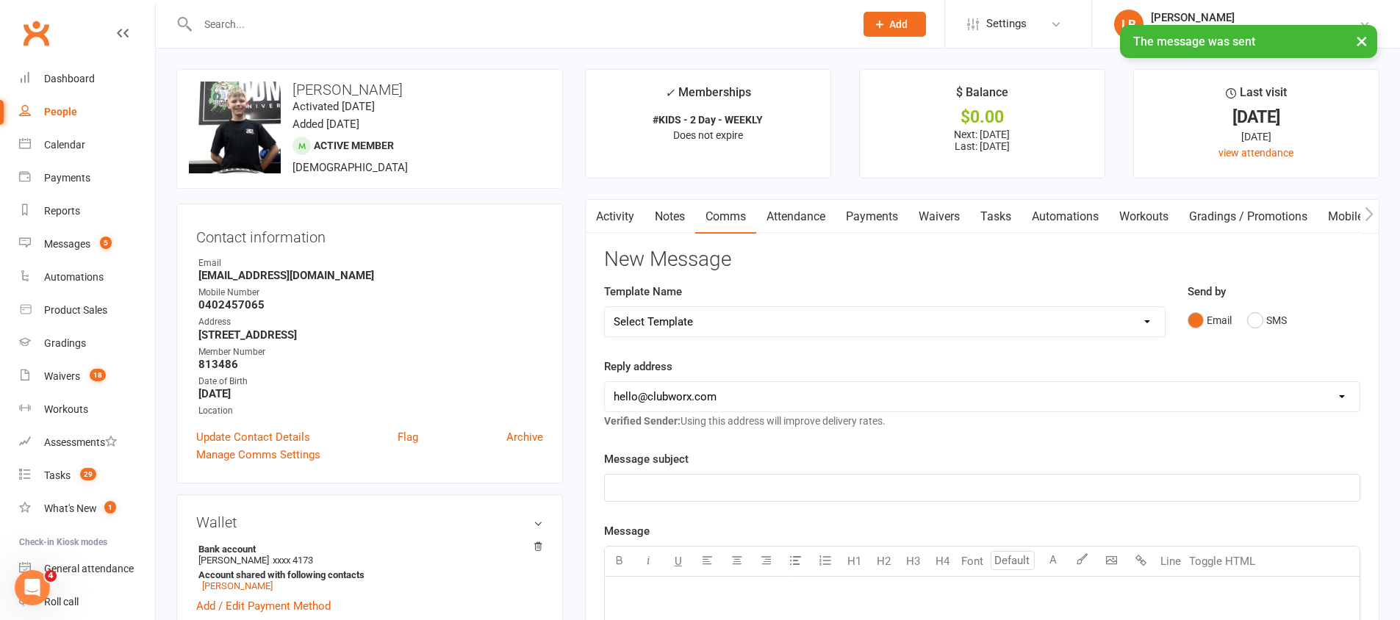
drag, startPoint x: 343, startPoint y: 268, endPoint x: 371, endPoint y: 279, distance: 30.3
click at [371, 279] on li "Email Dallasdalzotto@outlook.com" at bounding box center [369, 270] width 347 height 26
copy li "Dallasdalzotto@outlook.com"
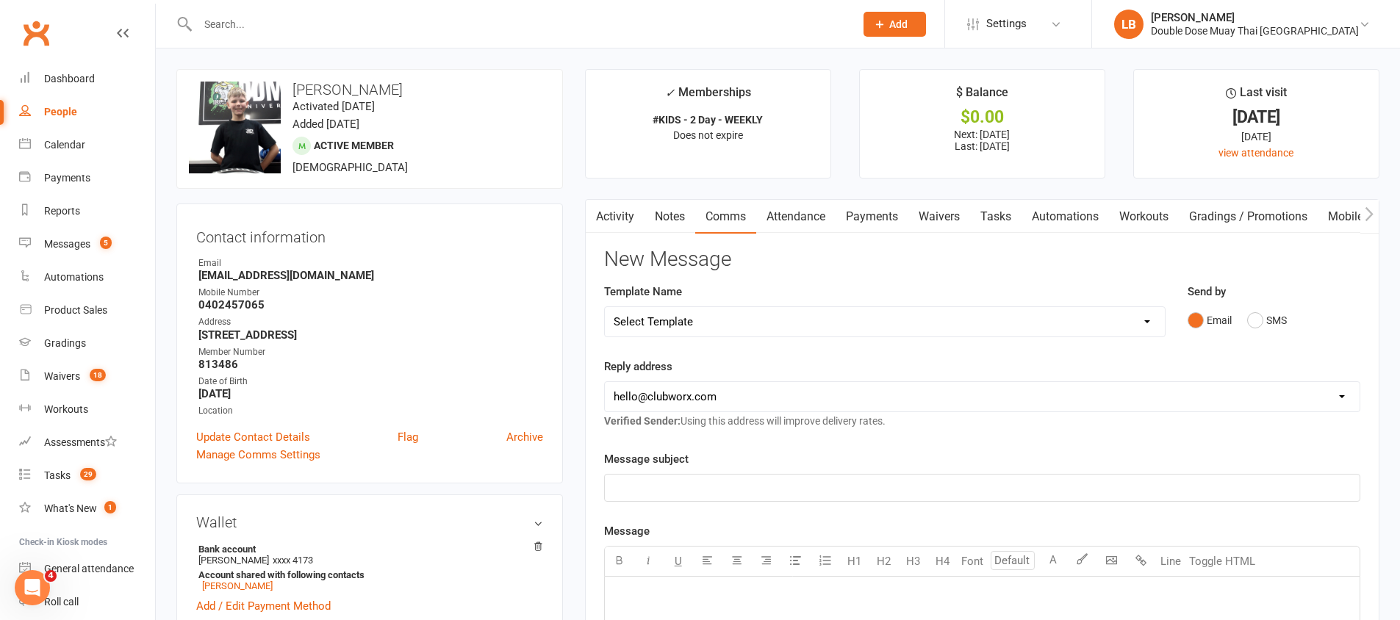
click at [354, 21] on input "text" at bounding box center [518, 24] width 651 height 21
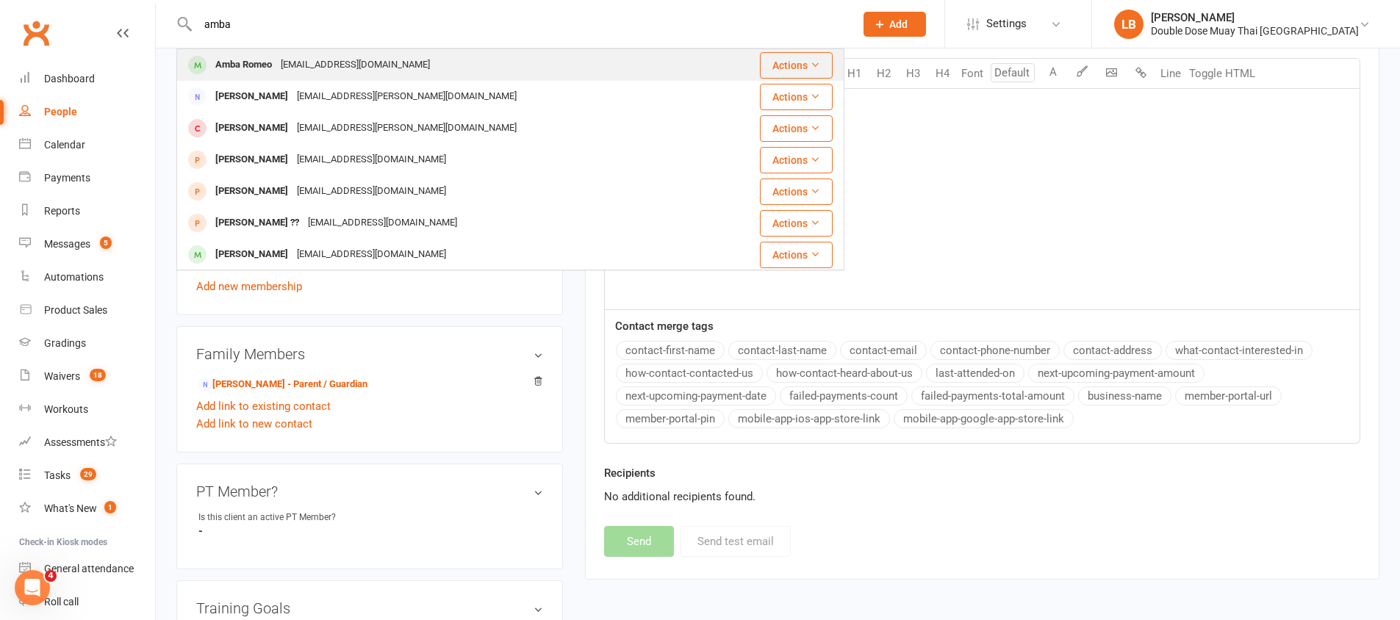
type input "amba"
click at [329, 73] on div "ambaromeo19@outlook.com" at bounding box center [355, 64] width 158 height 21
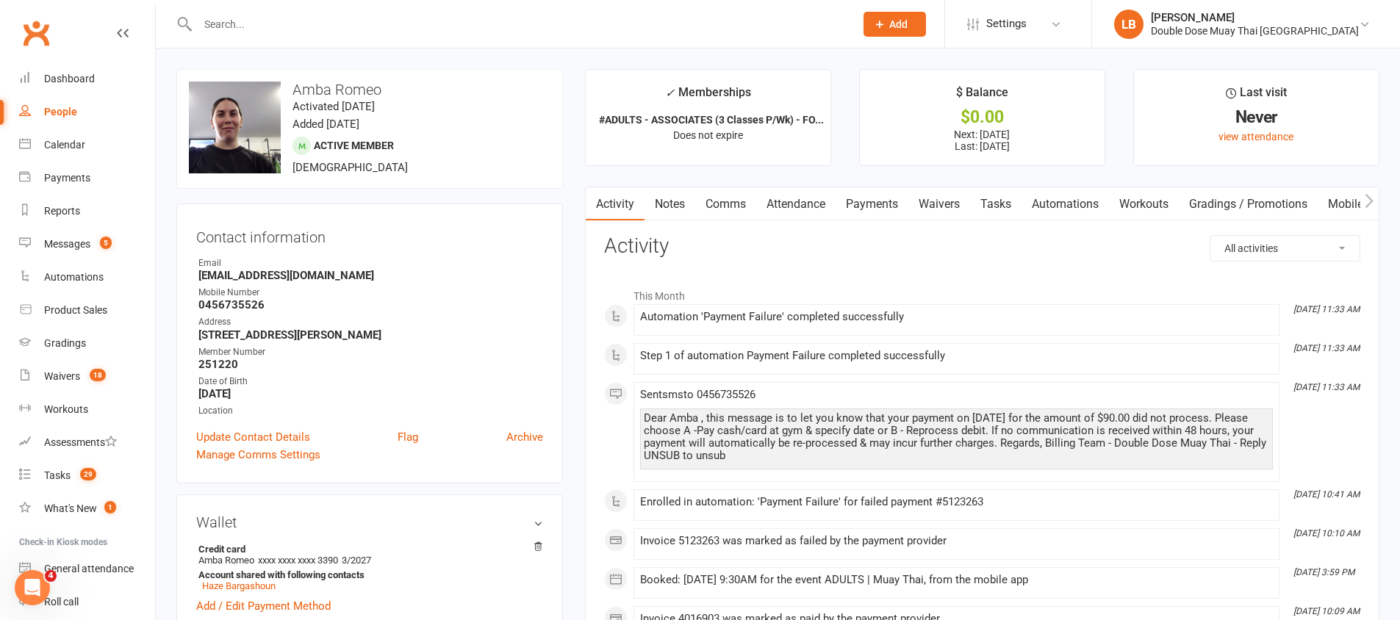
click at [870, 204] on link "Payments" at bounding box center [872, 204] width 73 height 34
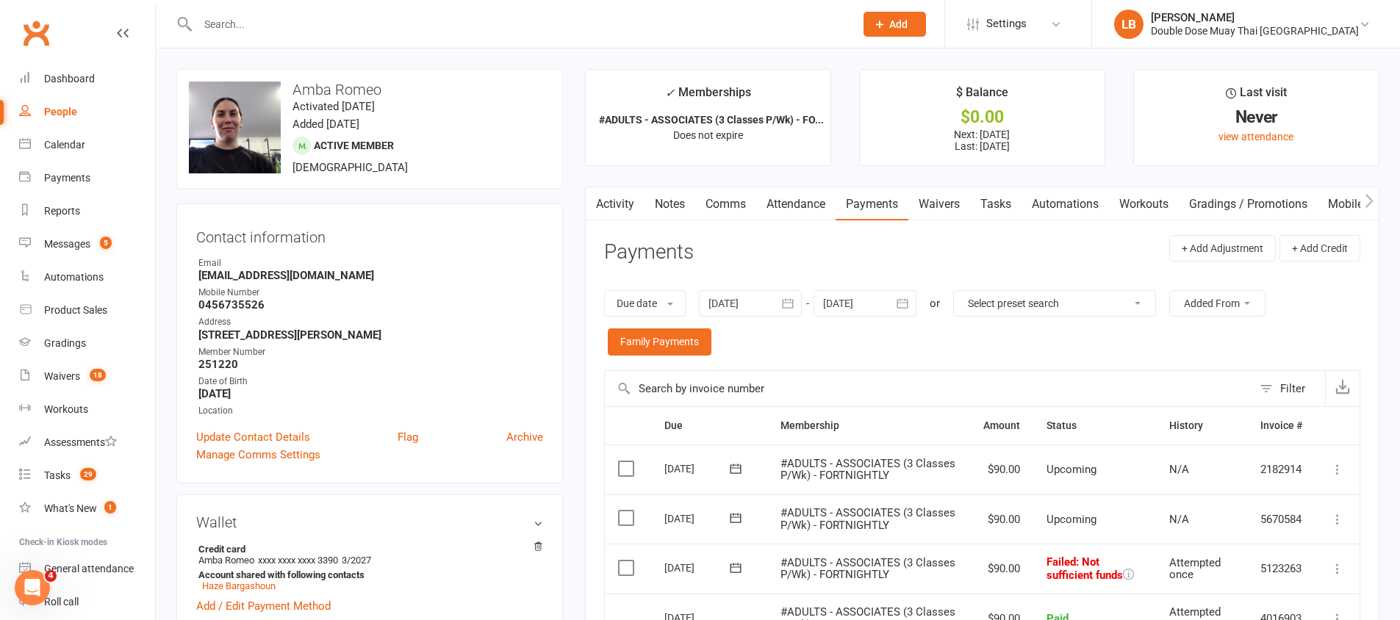
click at [1336, 564] on icon at bounding box center [1337, 569] width 15 height 15
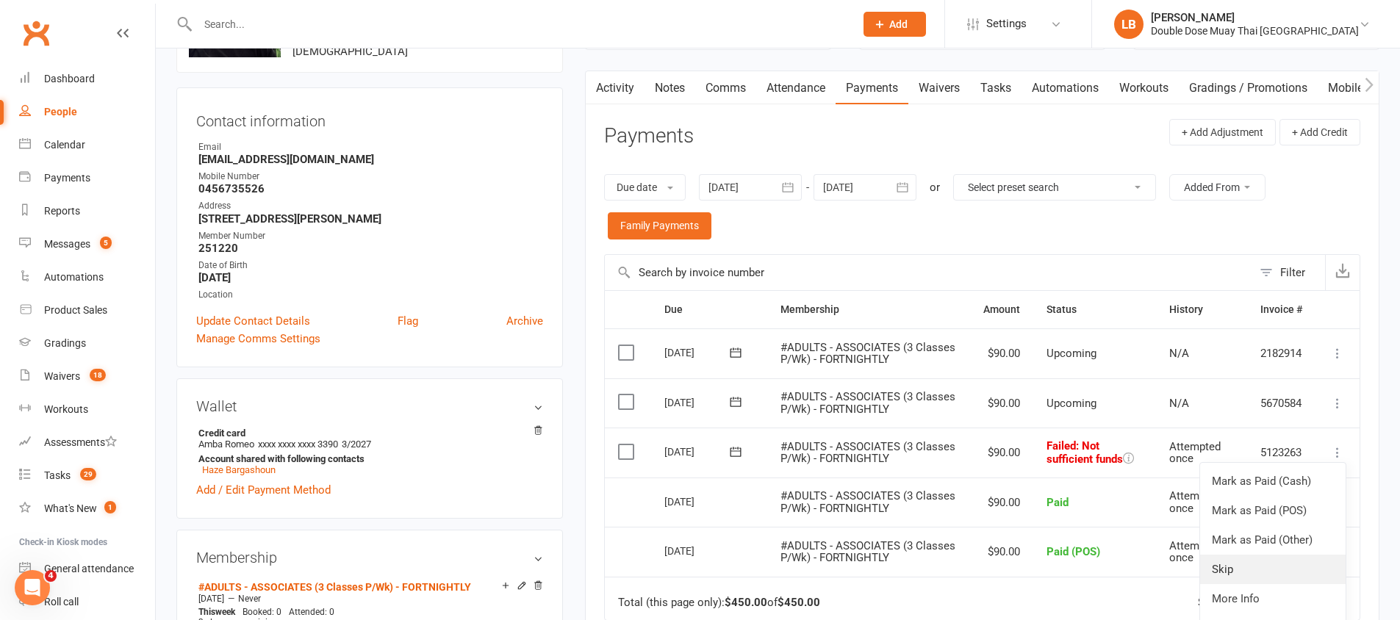
scroll to position [121, 0]
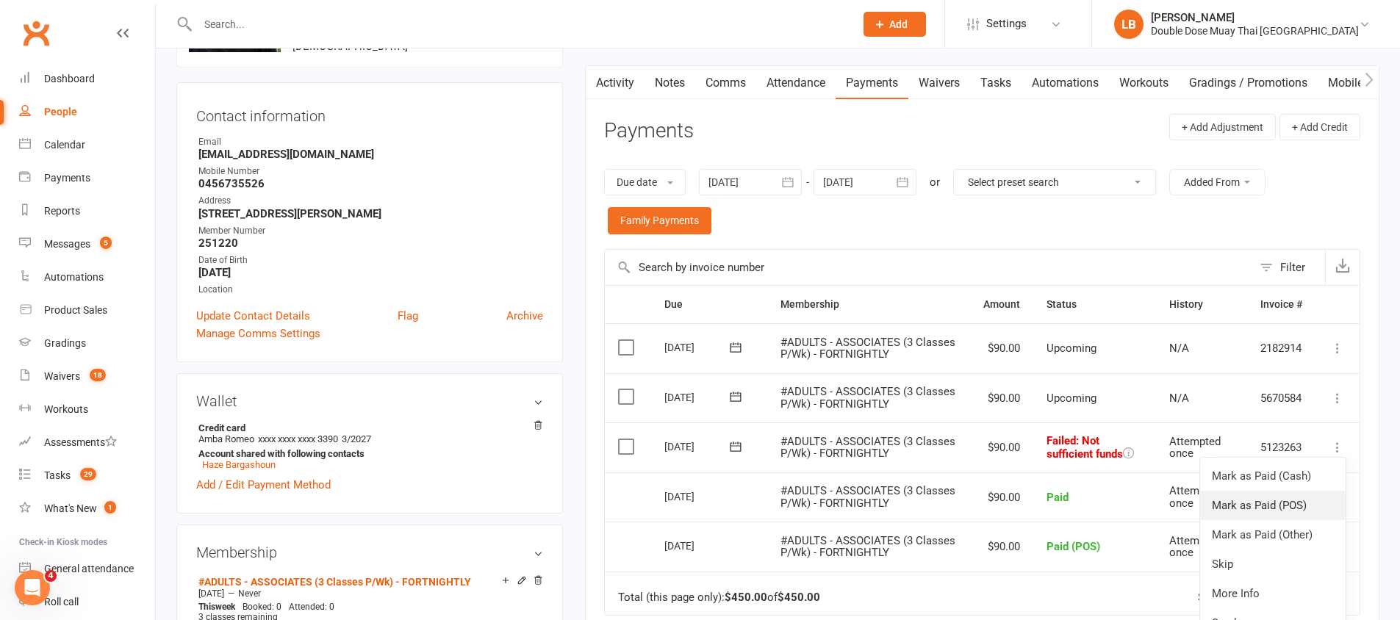
click at [1284, 511] on link "Mark as Paid (POS)" at bounding box center [1273, 505] width 146 height 29
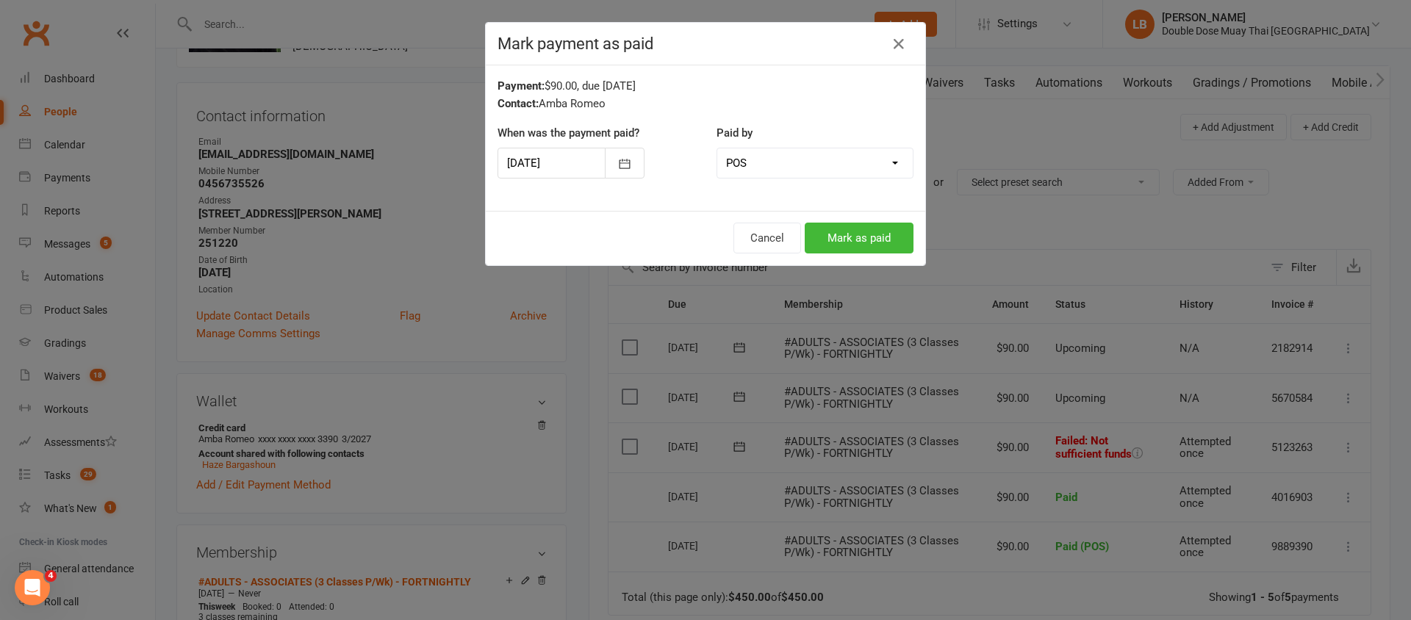
click at [808, 219] on div "Cancel Mark as paid" at bounding box center [706, 238] width 440 height 54
click at [817, 241] on button "Mark as paid" at bounding box center [859, 238] width 109 height 31
click at [817, 241] on div "Cancel Mark as paid" at bounding box center [706, 238] width 440 height 54
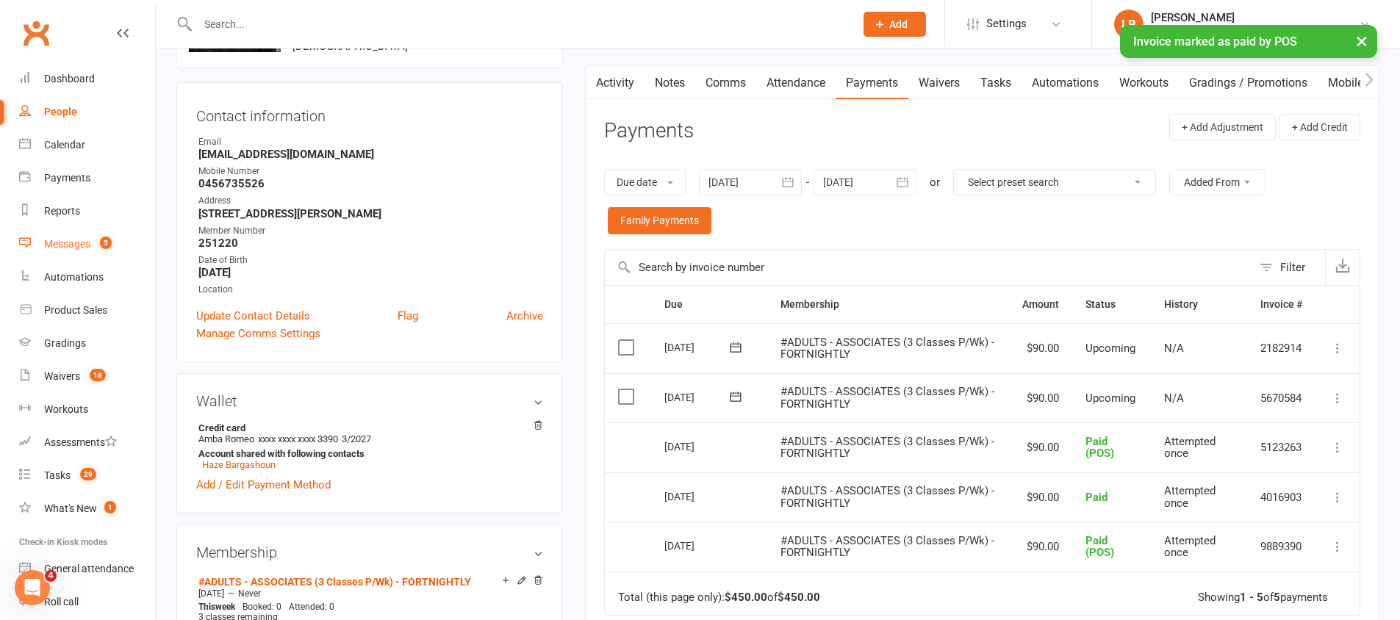
click at [72, 240] on div "Messages" at bounding box center [67, 244] width 46 height 12
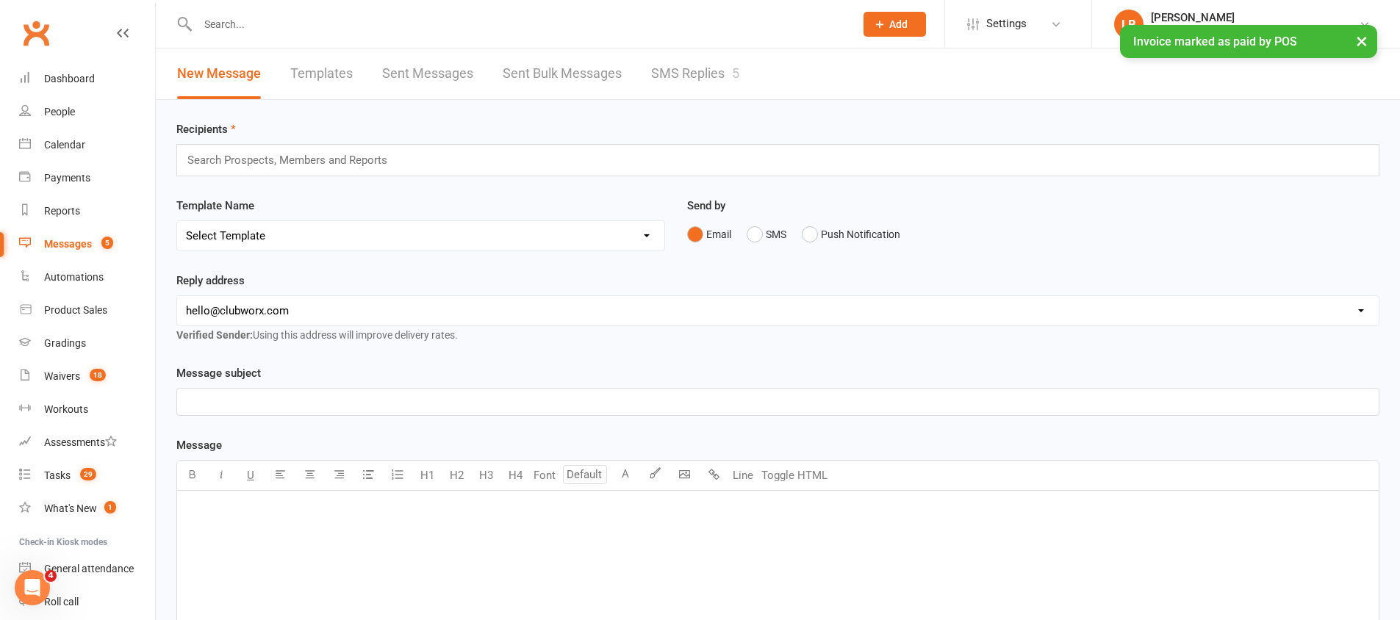
click at [709, 81] on link "SMS Replies 5" at bounding box center [695, 74] width 88 height 51
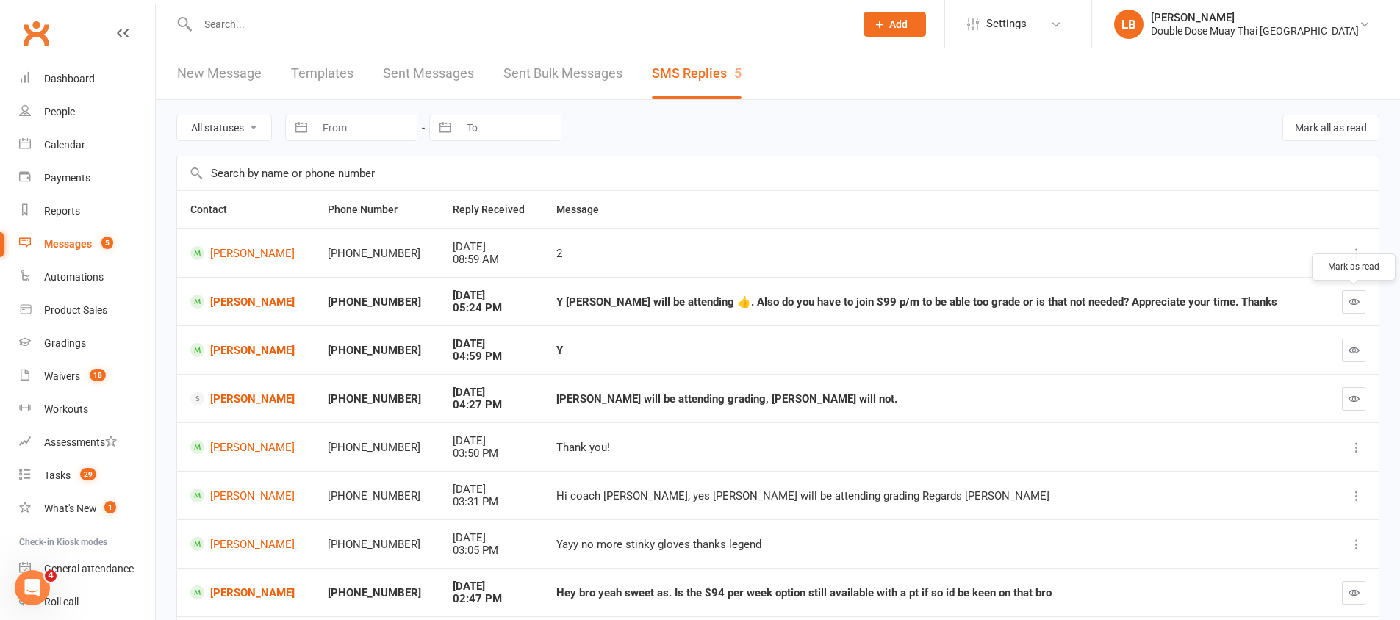
click at [1362, 298] on button "button" at bounding box center [1354, 302] width 24 height 24
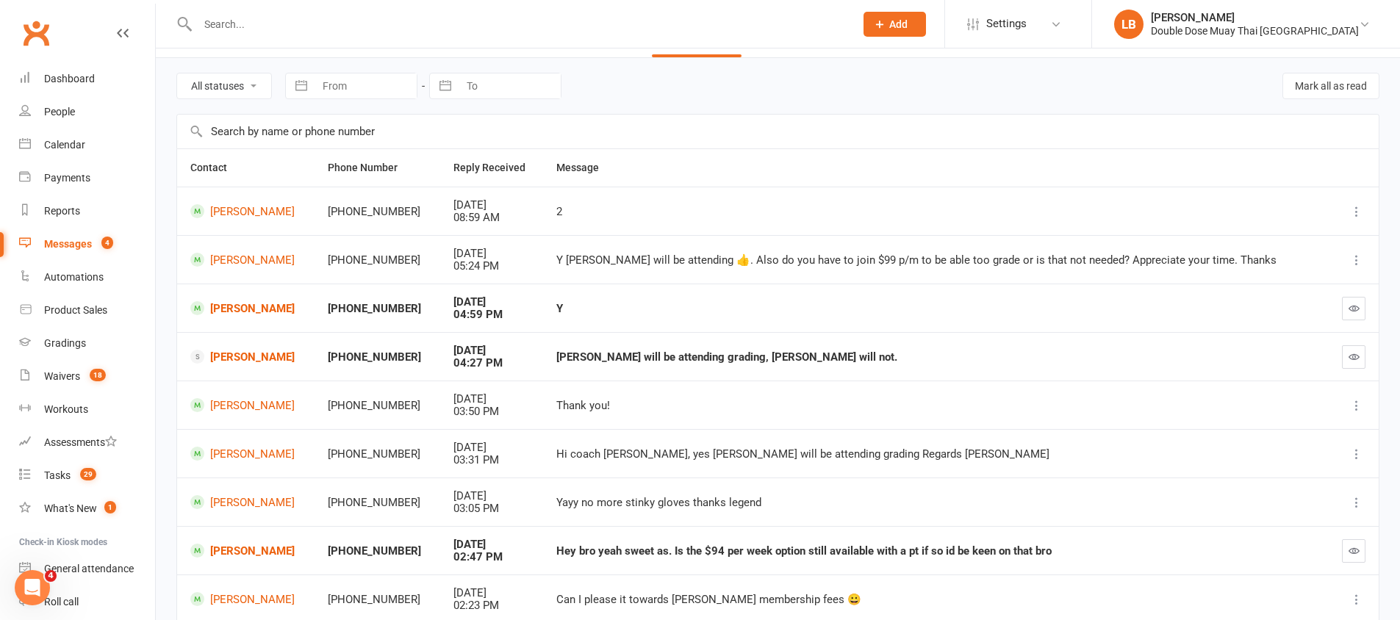
scroll to position [43, 0]
drag, startPoint x: 699, startPoint y: 548, endPoint x: 939, endPoint y: 544, distance: 239.7
click at [936, 545] on div "Hey bro yeah sweet as. Is the $94 per week option still available with a pt if …" at bounding box center [934, 551] width 757 height 12
drag, startPoint x: 798, startPoint y: 567, endPoint x: 929, endPoint y: 558, distance: 131.2
click at [930, 558] on td "Hey bro yeah sweet as. Is the $94 per week option still available with a pt if …" at bounding box center [935, 550] width 784 height 49
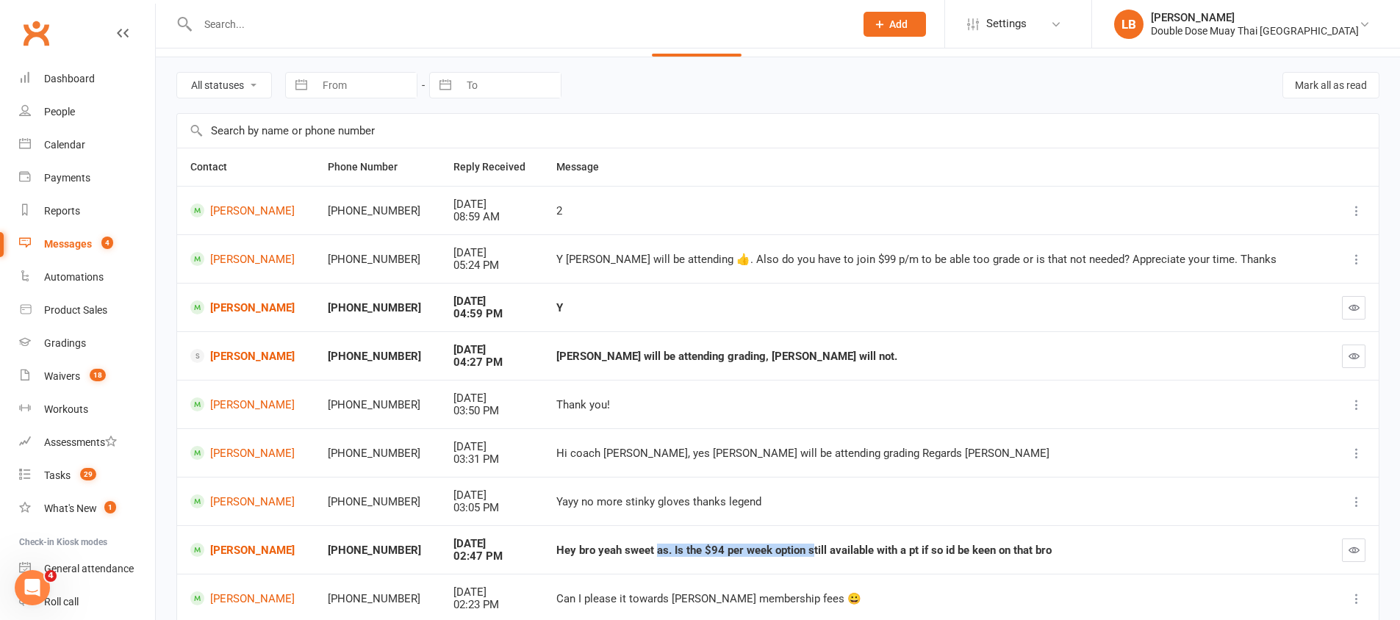
drag, startPoint x: 717, startPoint y: 554, endPoint x: 833, endPoint y: 551, distance: 115.4
click at [822, 556] on div "Hey bro yeah sweet as. Is the $94 per week option still available with a pt if …" at bounding box center [934, 551] width 757 height 12
click at [842, 550] on div "Hey bro yeah sweet as. Is the $94 per week option still available with a pt if …" at bounding box center [934, 551] width 757 height 12
drag, startPoint x: 889, startPoint y: 551, endPoint x: 1049, endPoint y: 548, distance: 160.3
click at [1049, 549] on div "Hey bro yeah sweet as. Is the $94 per week option still available with a pt if …" at bounding box center [934, 551] width 757 height 12
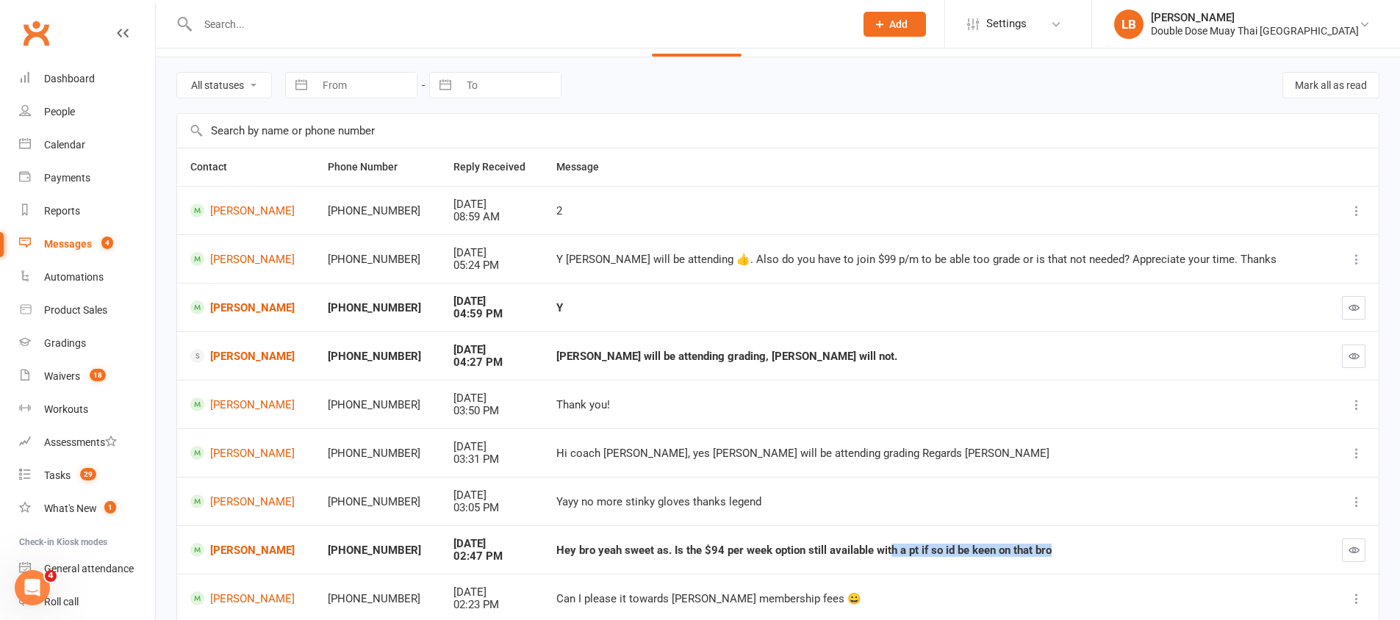
click at [1051, 548] on div "Hey bro yeah sweet as. Is the $94 per week option still available with a pt if …" at bounding box center [934, 551] width 757 height 12
